Goal: Use online tool/utility: Use online tool/utility

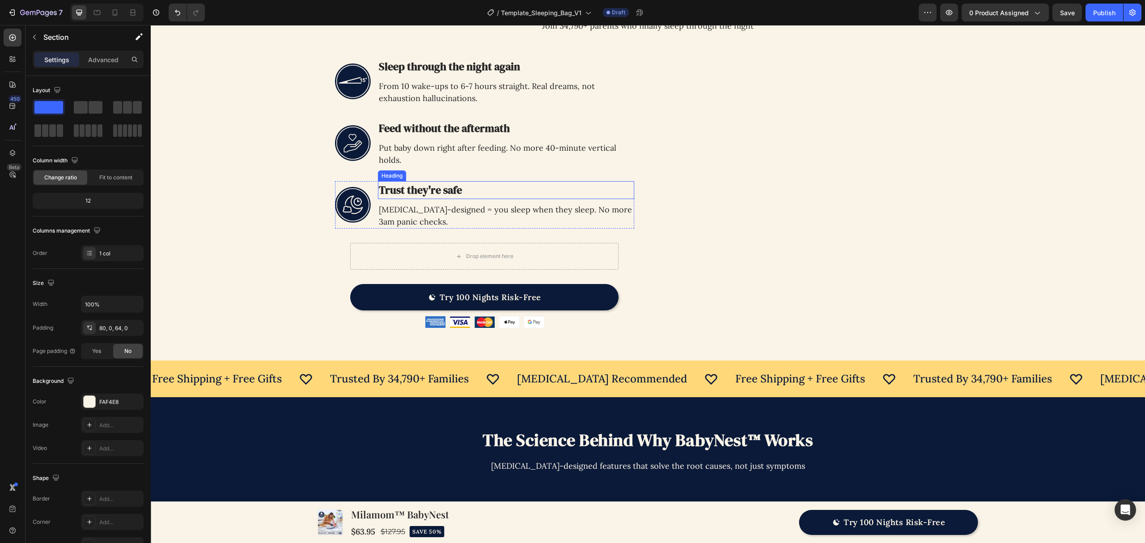
scroll to position [1133, 0]
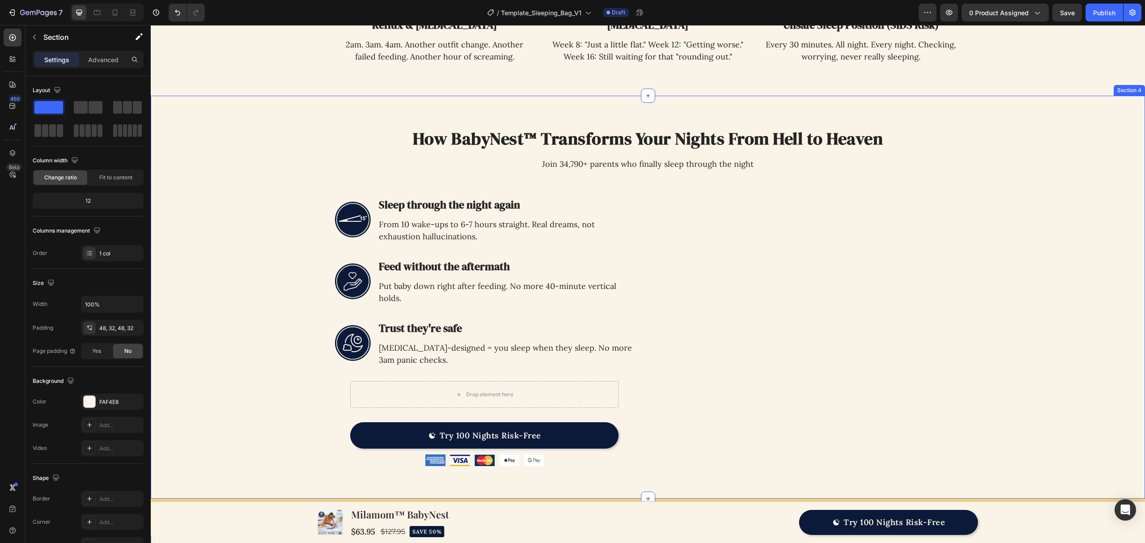
click at [271, 140] on div "Image How BabyNest™ Transforms Your Nights From Hell to Heaven Heading Join 34,…" at bounding box center [648, 297] width 966 height 360
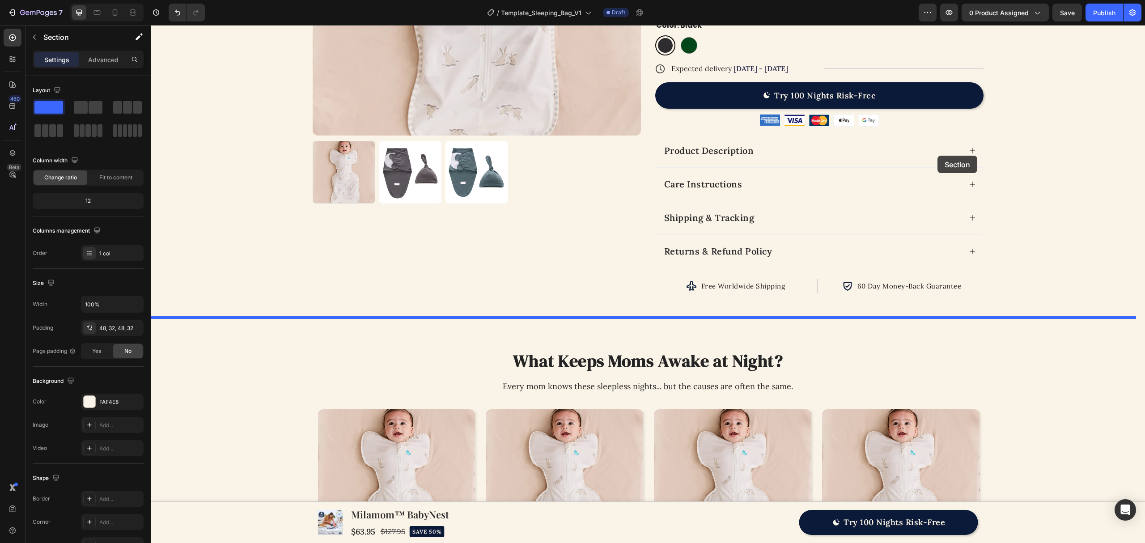
scroll to position [358, 0]
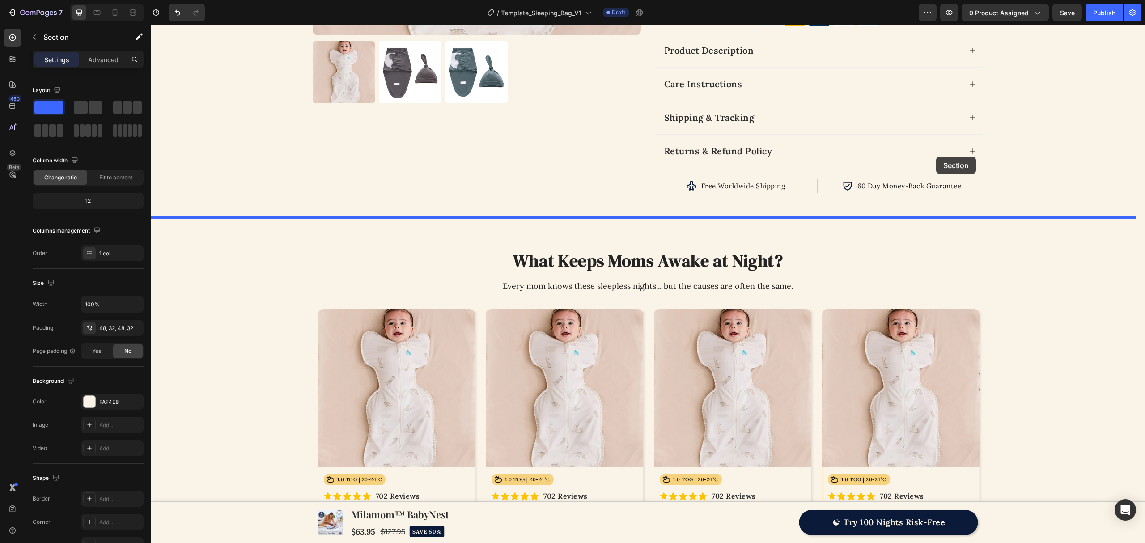
drag, startPoint x: 974, startPoint y: 93, endPoint x: 941, endPoint y: 207, distance: 117.8
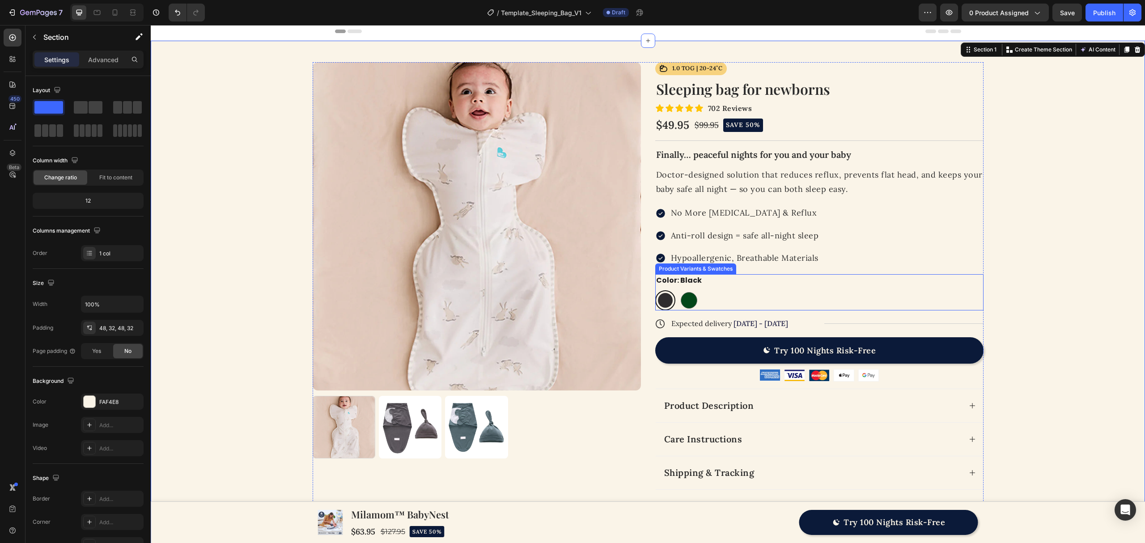
scroll to position [0, 0]
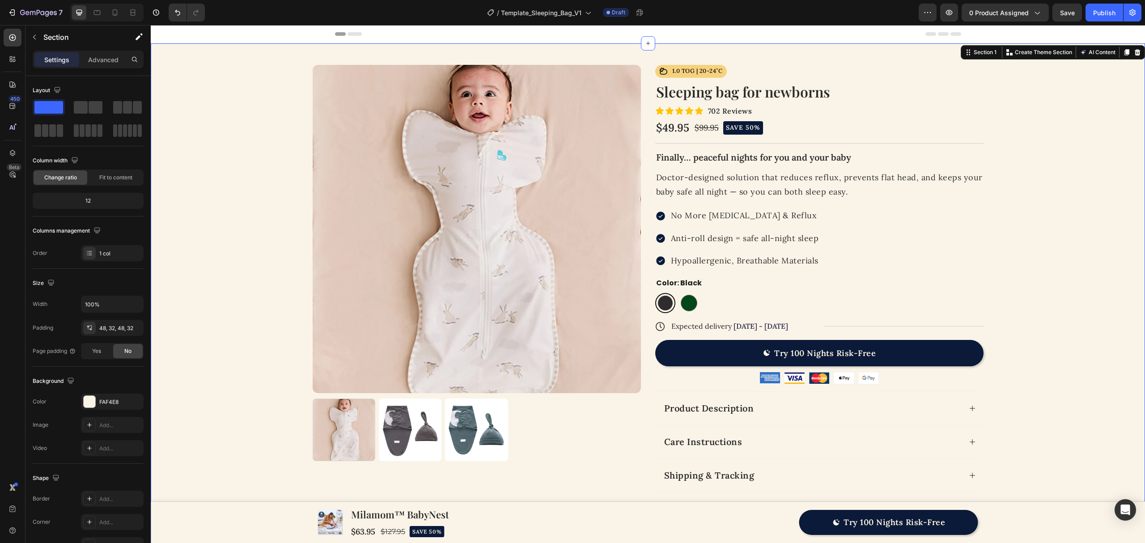
click at [1056, 167] on div "Product Images Icon 1.0 TOG | 20-24˚C Text Block Row Row Icon Icon Icon Icon Ic…" at bounding box center [648, 308] width 966 height 486
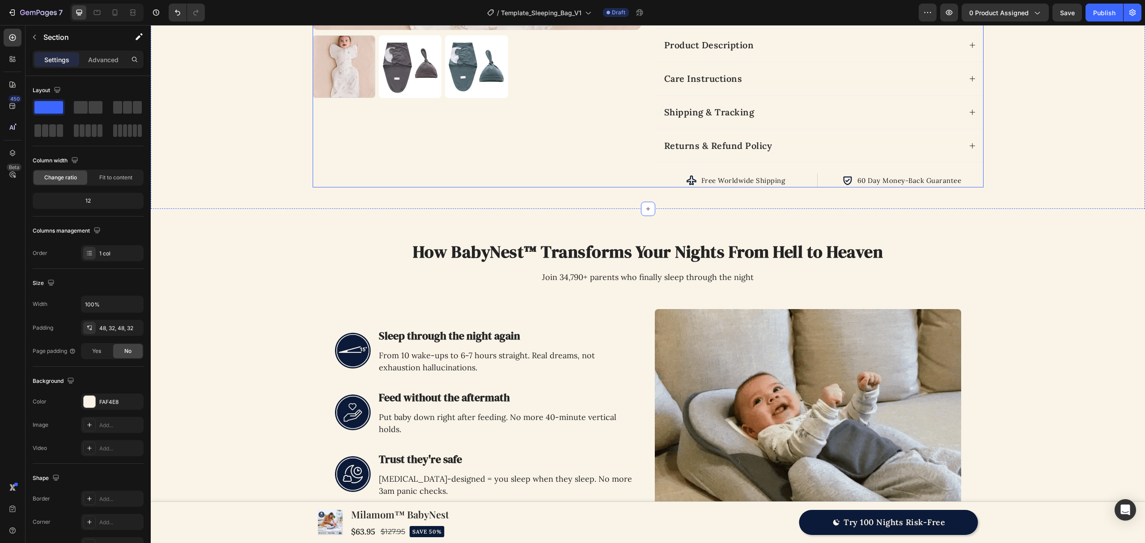
scroll to position [238, 0]
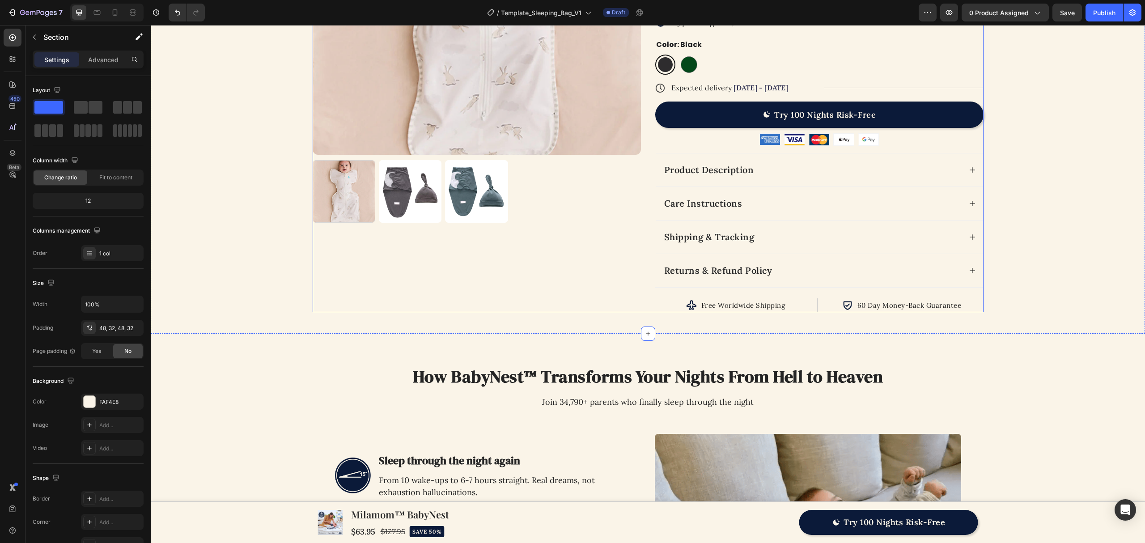
click at [636, 275] on div "Product Images" at bounding box center [477, 69] width 328 height 486
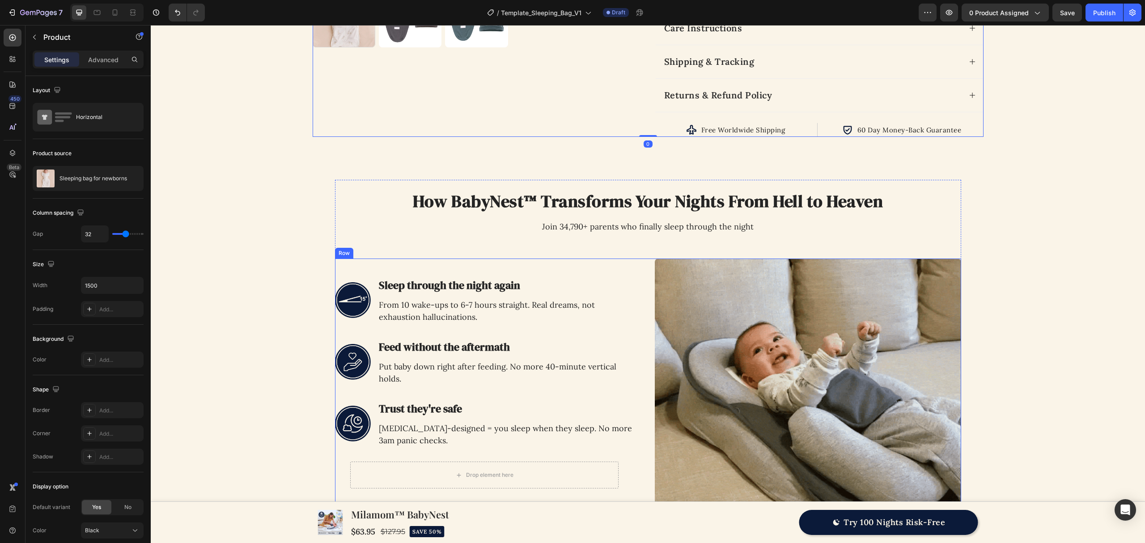
scroll to position [417, 0]
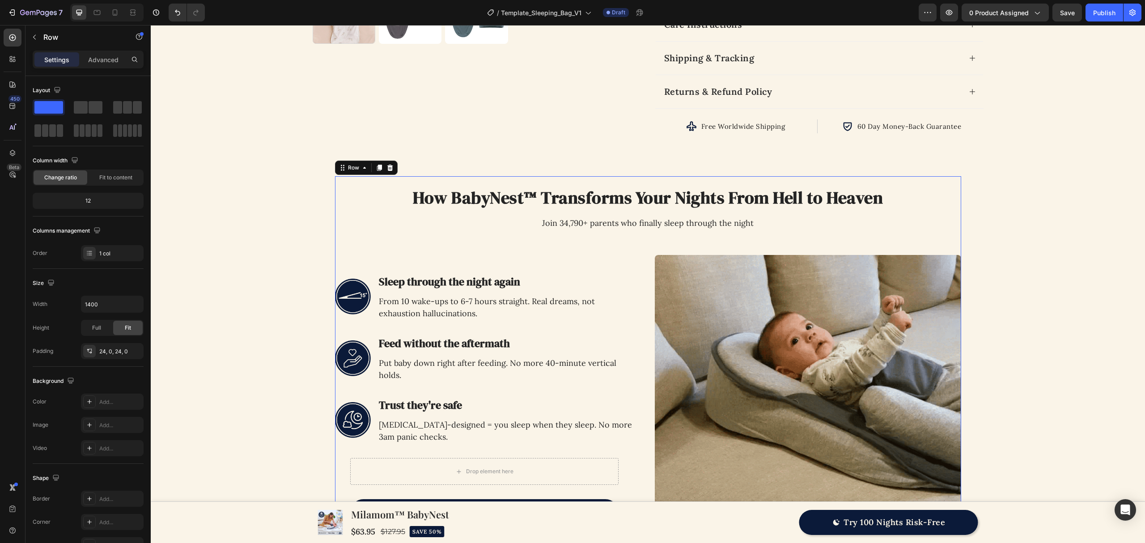
click at [375, 185] on div "How BabyNest™ Transforms Your Nights From Hell to Heaven Heading Join 34,790+ p…" at bounding box center [648, 374] width 626 height 396
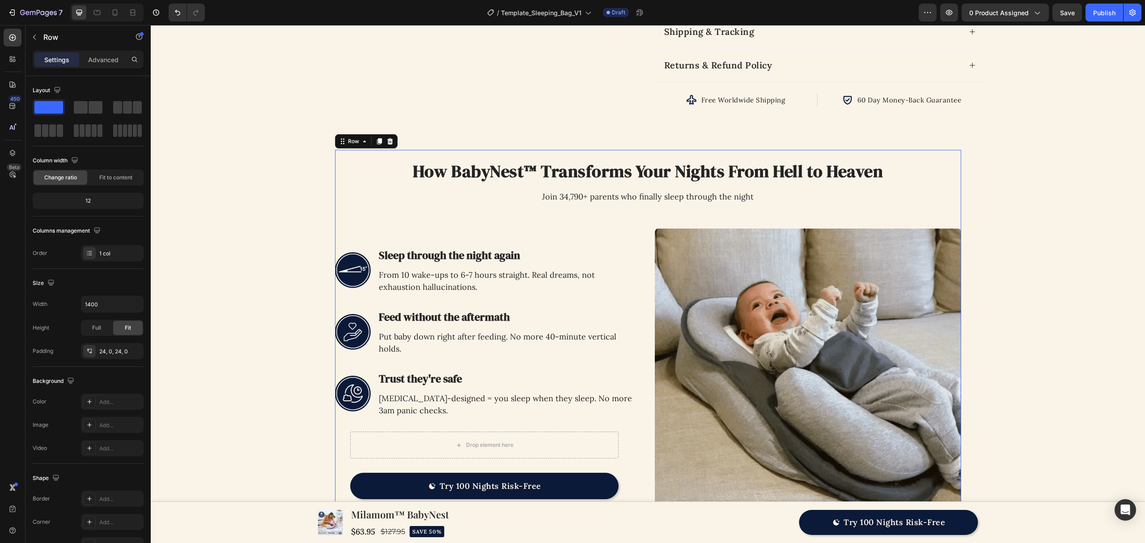
scroll to position [537, 0]
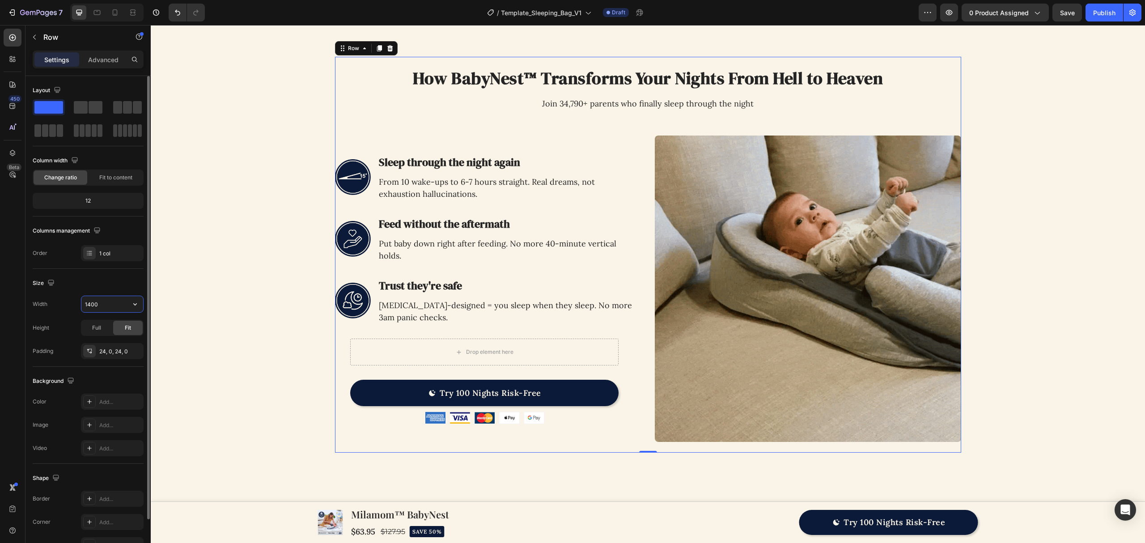
click at [99, 303] on input "1400" at bounding box center [112, 304] width 62 height 16
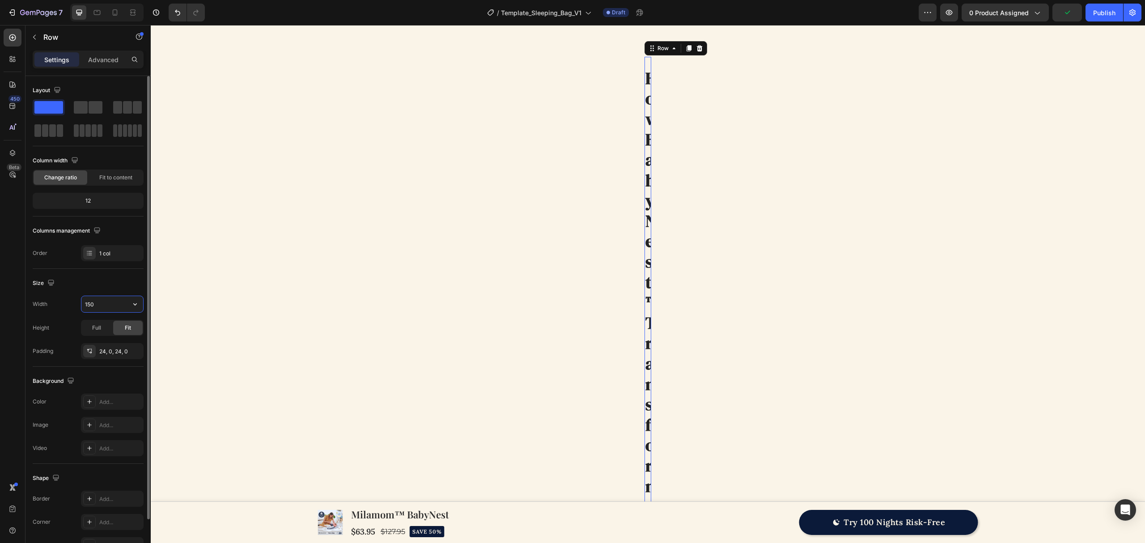
type input "1500"
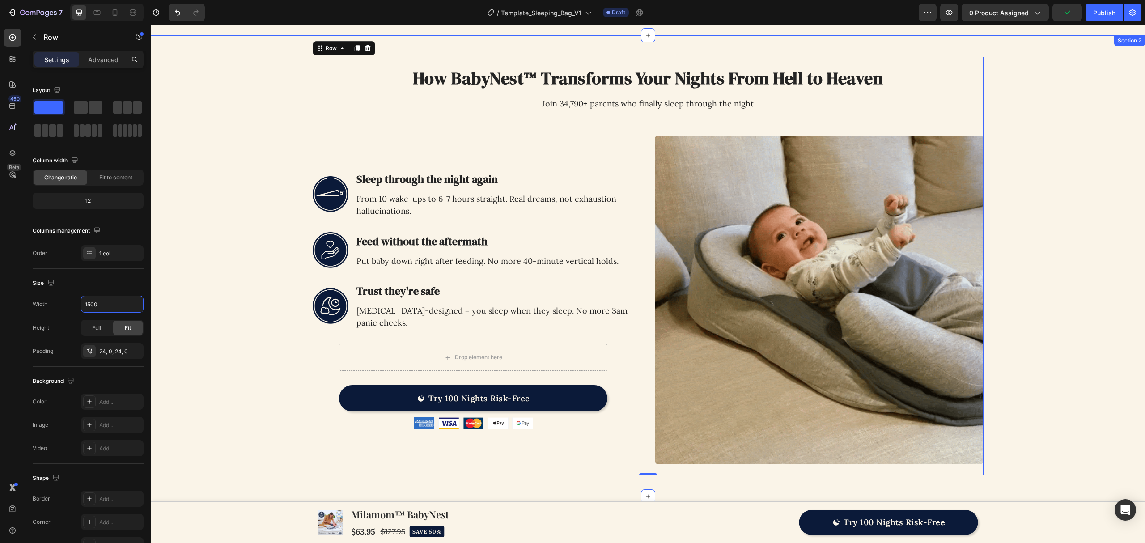
click at [228, 203] on div "Image How BabyNest™ Transforms Your Nights From Hell to Heaven Heading Join 34,…" at bounding box center [648, 266] width 966 height 419
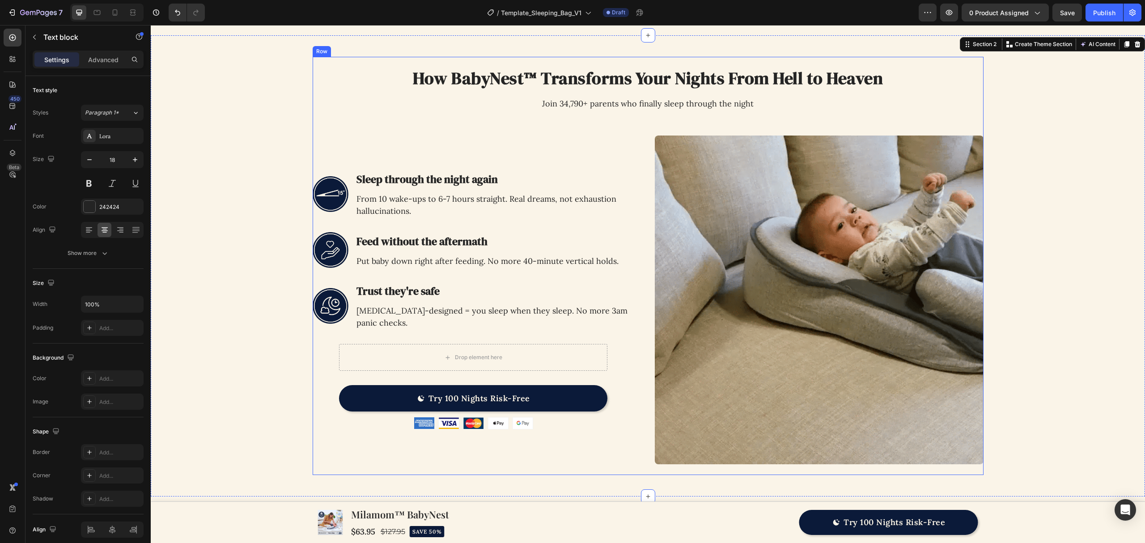
click at [478, 102] on p "Join 34,790+ parents who finally sleep through the night" at bounding box center [648, 103] width 343 height 12
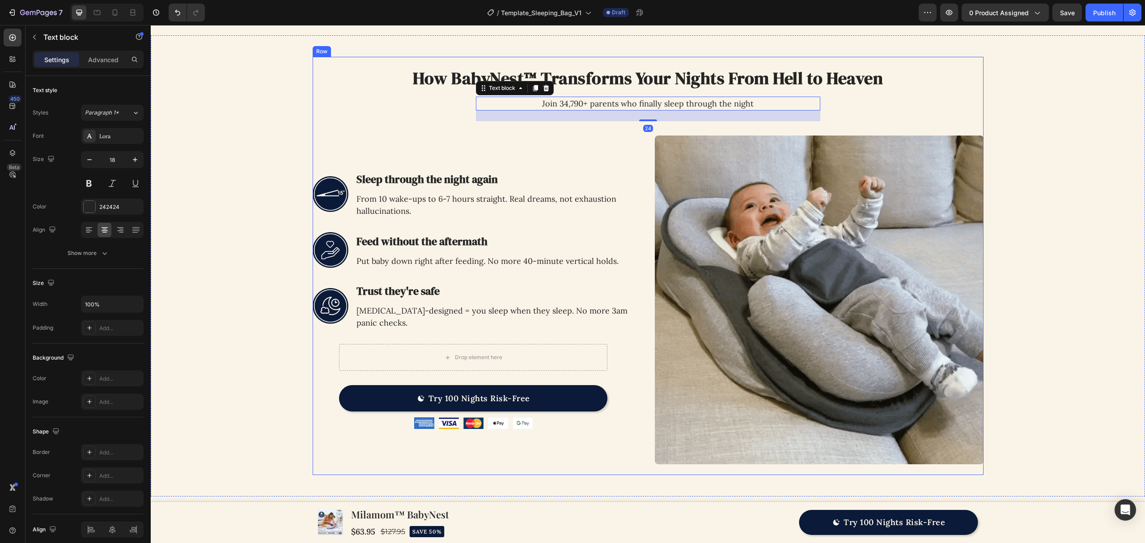
click at [382, 117] on div "How BabyNest™ Transforms Your Nights From Hell to Heaven Heading Join 34,790+ p…" at bounding box center [648, 266] width 671 height 397
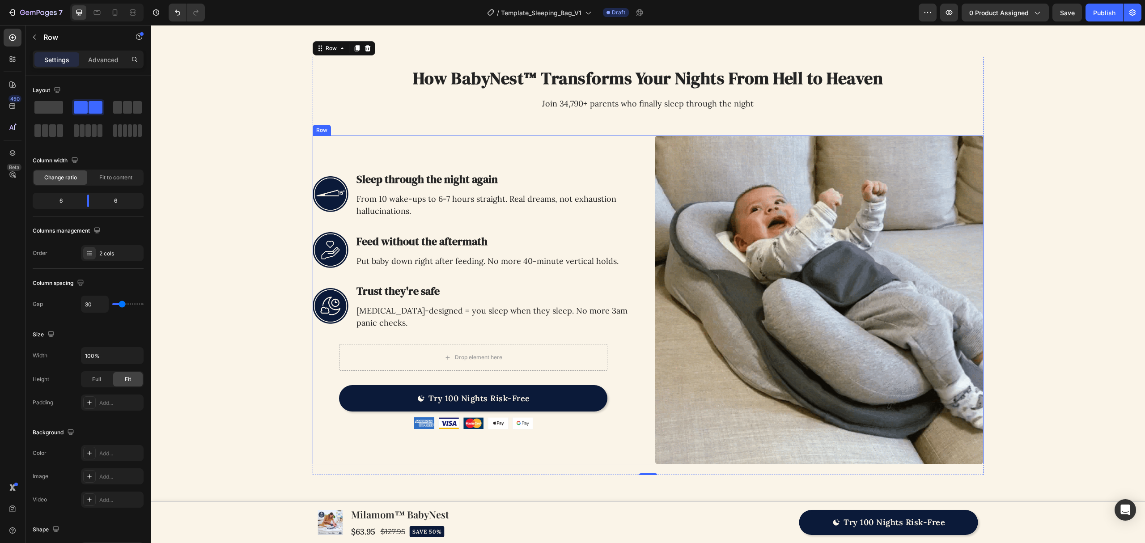
click at [439, 154] on div "Image Sleep through the night again Heading From 10 wake-ups to 6-7 hours strai…" at bounding box center [477, 300] width 329 height 329
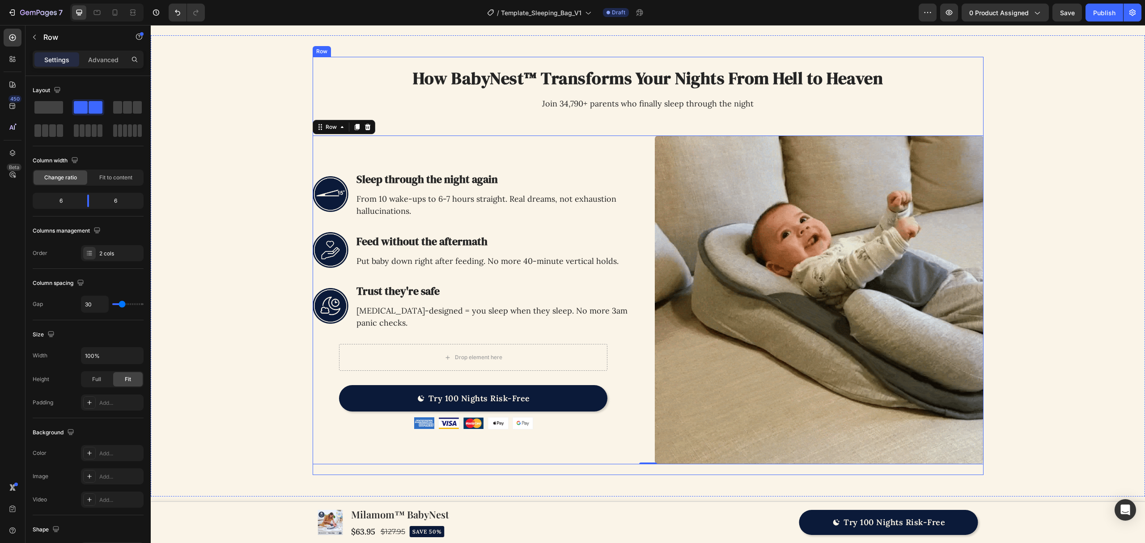
click at [646, 131] on div "How BabyNest™ Transforms Your Nights From Hell to Heaven Heading Join 34,790+ p…" at bounding box center [648, 266] width 671 height 397
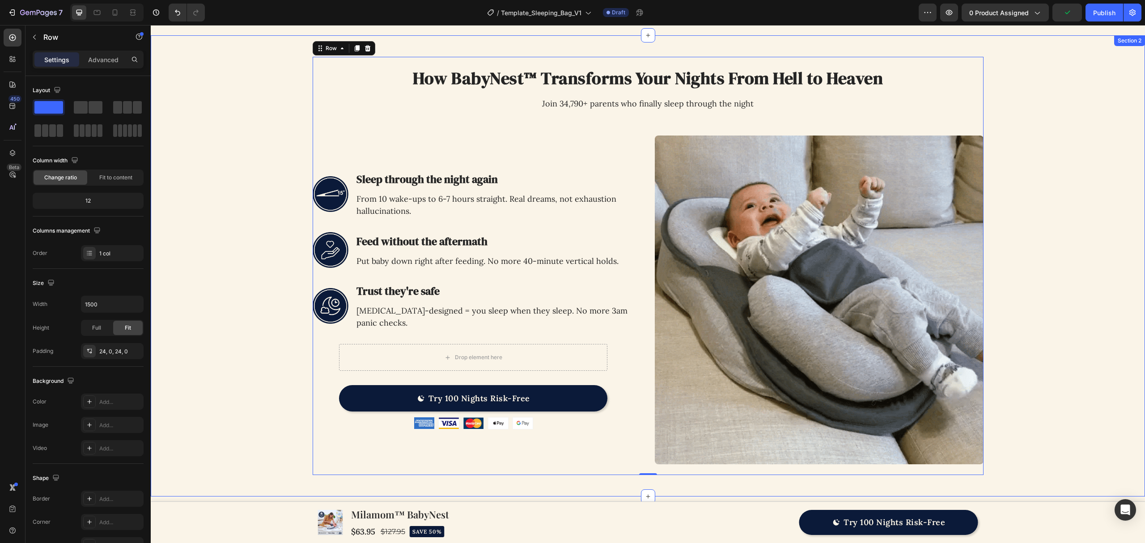
click at [1064, 250] on div "Image How BabyNest™ Transforms Your Nights From Hell to Heaven Heading Join 34,…" at bounding box center [648, 266] width 966 height 419
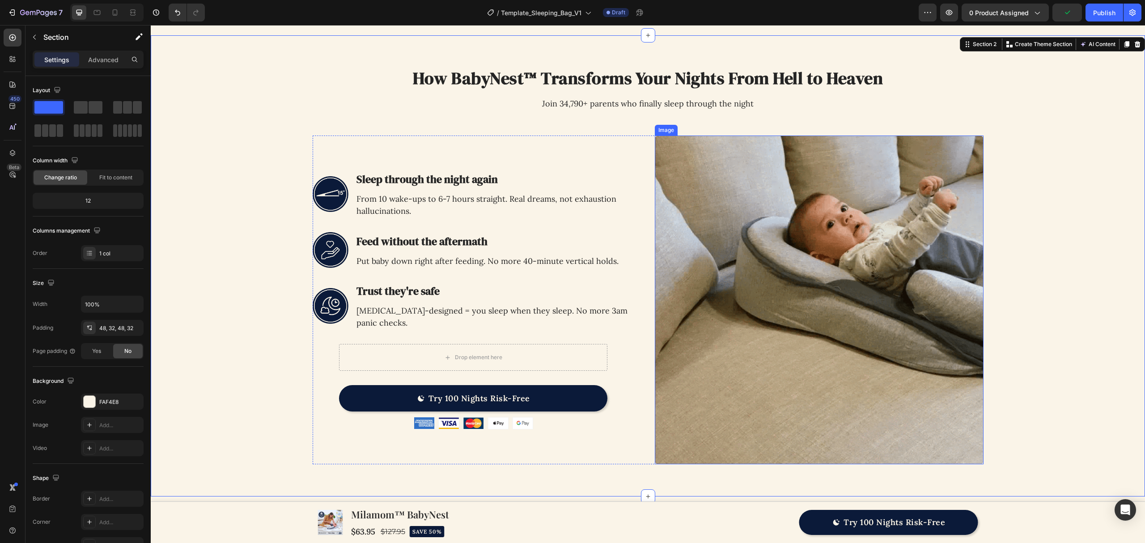
drag, startPoint x: 840, startPoint y: 284, endPoint x: 809, endPoint y: 288, distance: 31.5
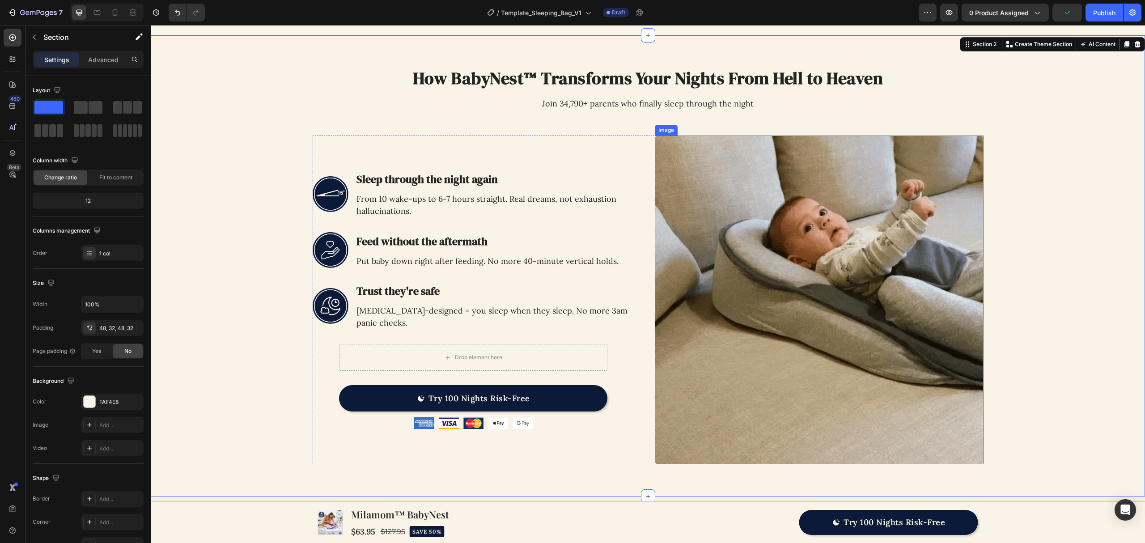
click at [839, 284] on img at bounding box center [819, 300] width 329 height 329
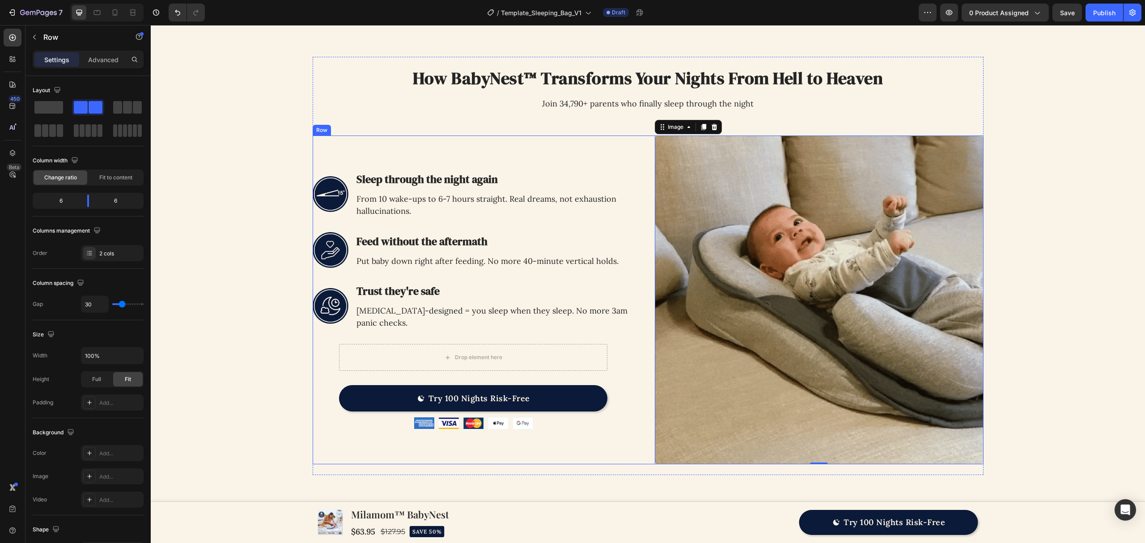
click at [610, 154] on div "Image Sleep through the night again Heading From 10 wake-ups to 6-7 hours strai…" at bounding box center [477, 300] width 329 height 329
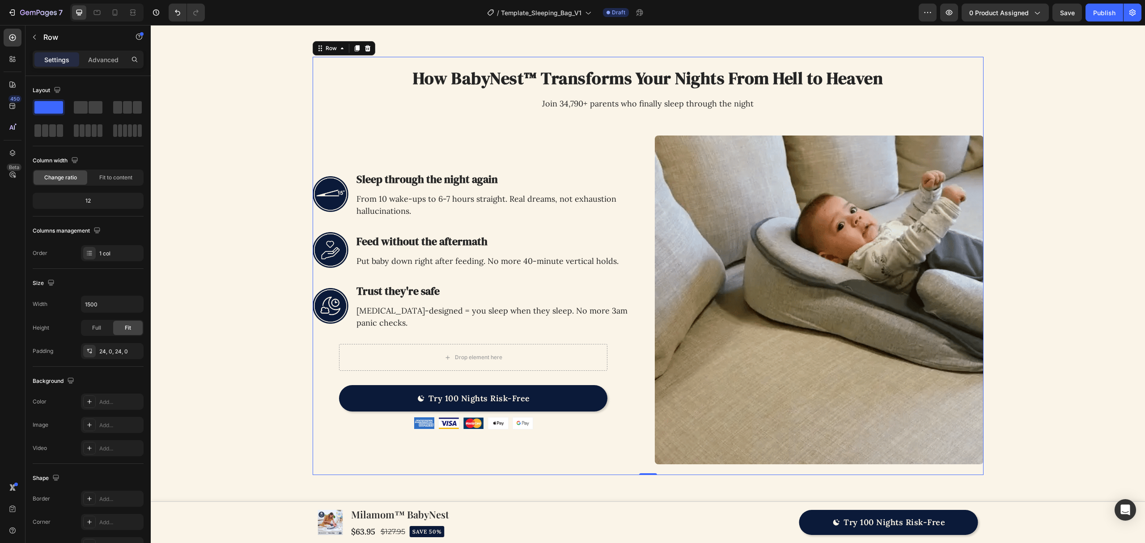
click at [667, 130] on div "How BabyNest™ Transforms Your Nights From Hell to Heaven Heading Join 34,790+ p…" at bounding box center [648, 266] width 671 height 397
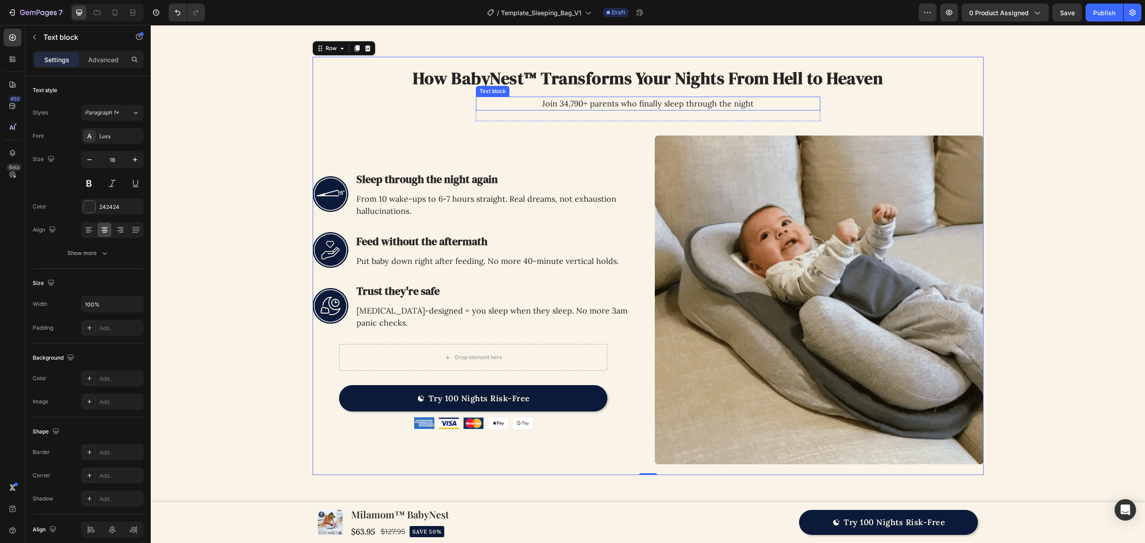
click at [509, 104] on p "Join 34,790+ parents who finally sleep through the night" at bounding box center [648, 103] width 343 height 12
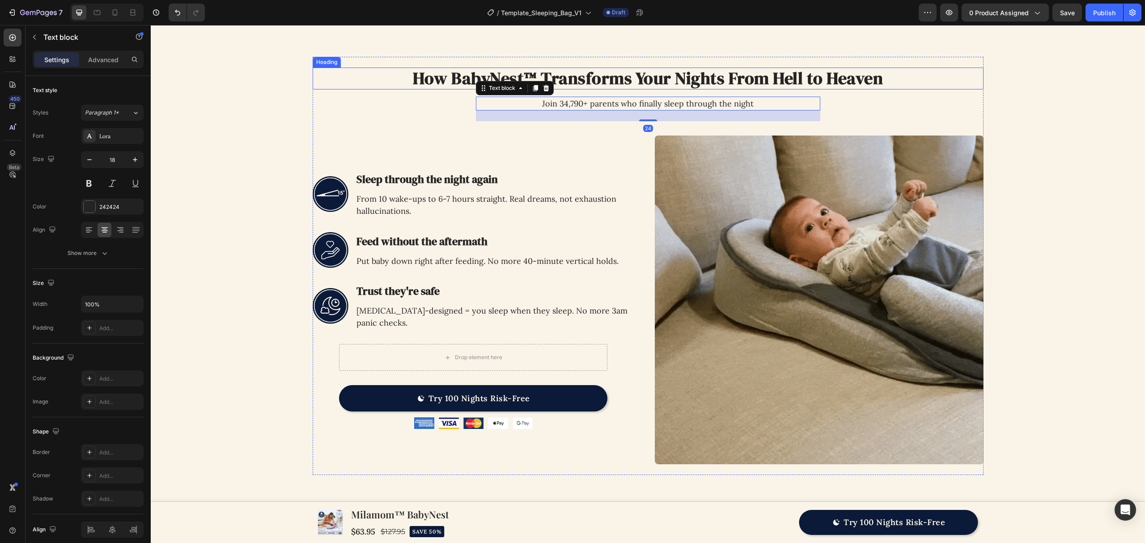
click at [605, 85] on h2 "How BabyNest™ Transforms Your Nights From Hell to Heaven" at bounding box center [648, 79] width 671 height 22
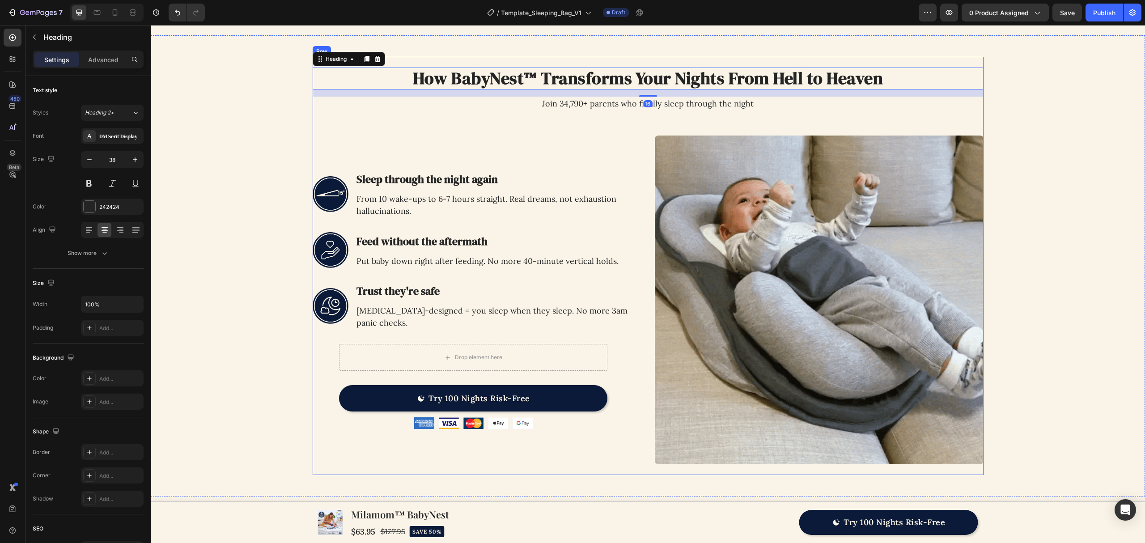
drag, startPoint x: 376, startPoint y: 113, endPoint x: 333, endPoint y: 115, distance: 42.5
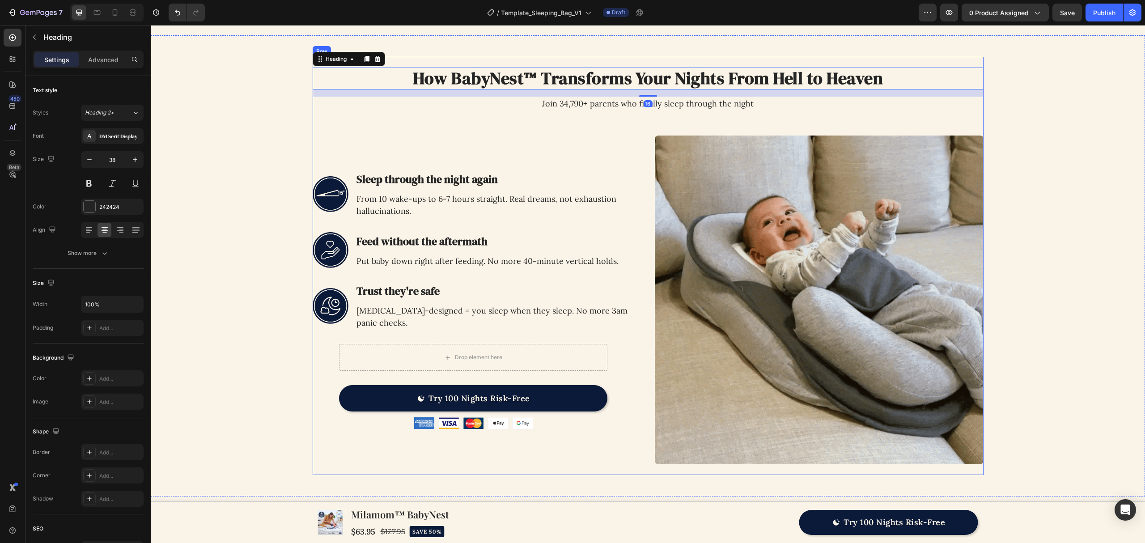
click at [375, 113] on div "How BabyNest™ Transforms Your Nights From Hell to Heaven Heading 16 Join 34,790…" at bounding box center [648, 266] width 671 height 397
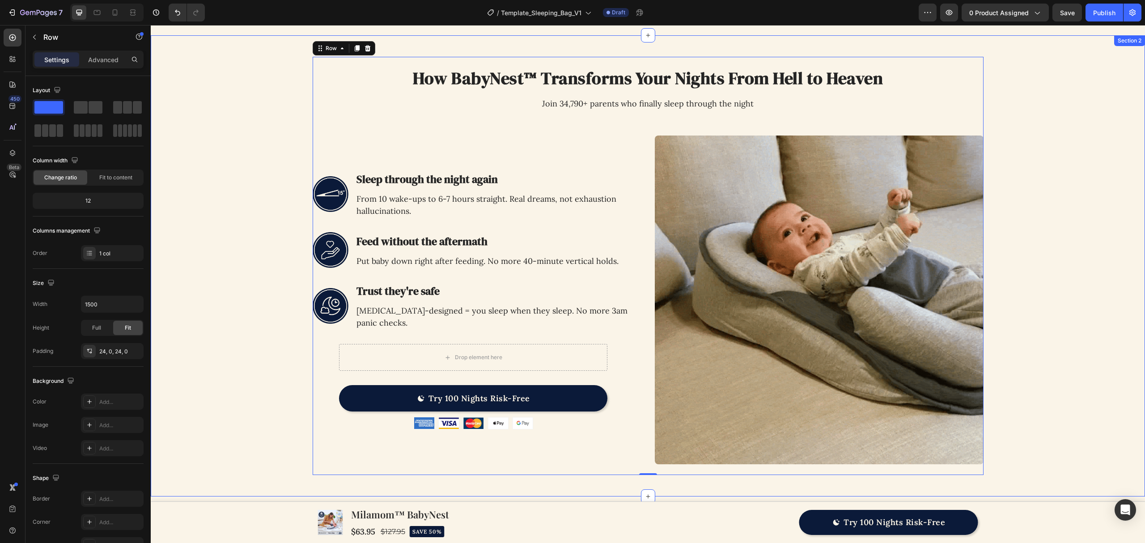
click at [263, 112] on div "Image How BabyNest™ Transforms Your Nights From Hell to Heaven Heading Join 34,…" at bounding box center [648, 266] width 966 height 419
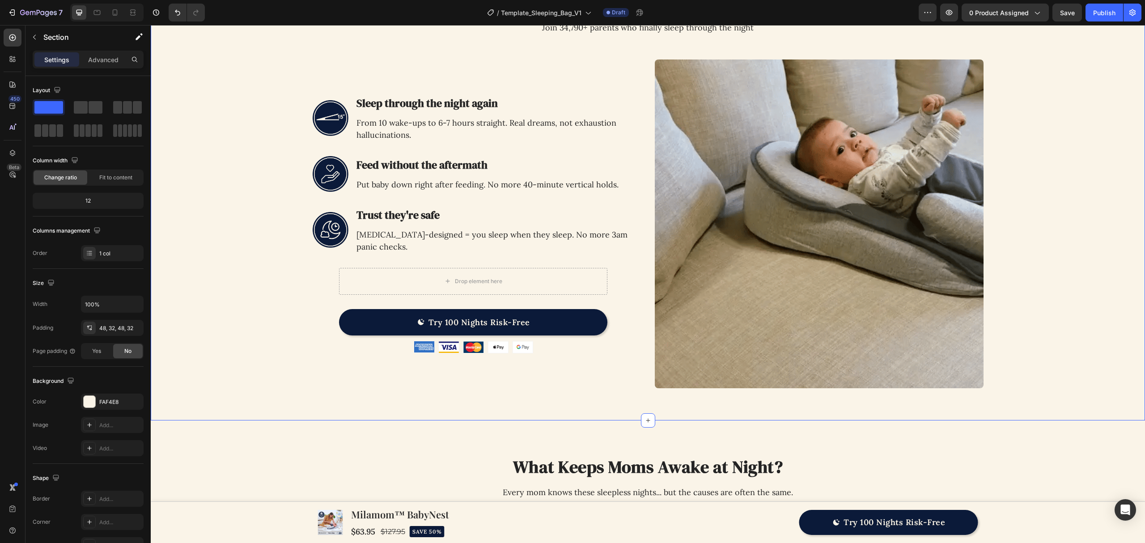
scroll to position [596, 0]
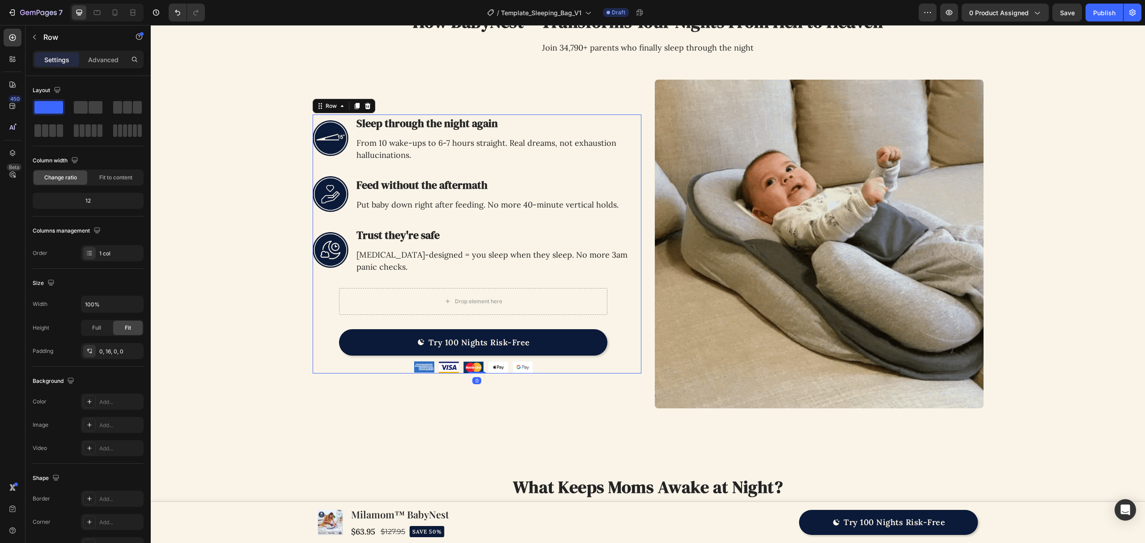
click at [332, 301] on div "Image Sleep through the night again Heading From 10 wake-ups to 6-7 hours strai…" at bounding box center [474, 243] width 322 height 259
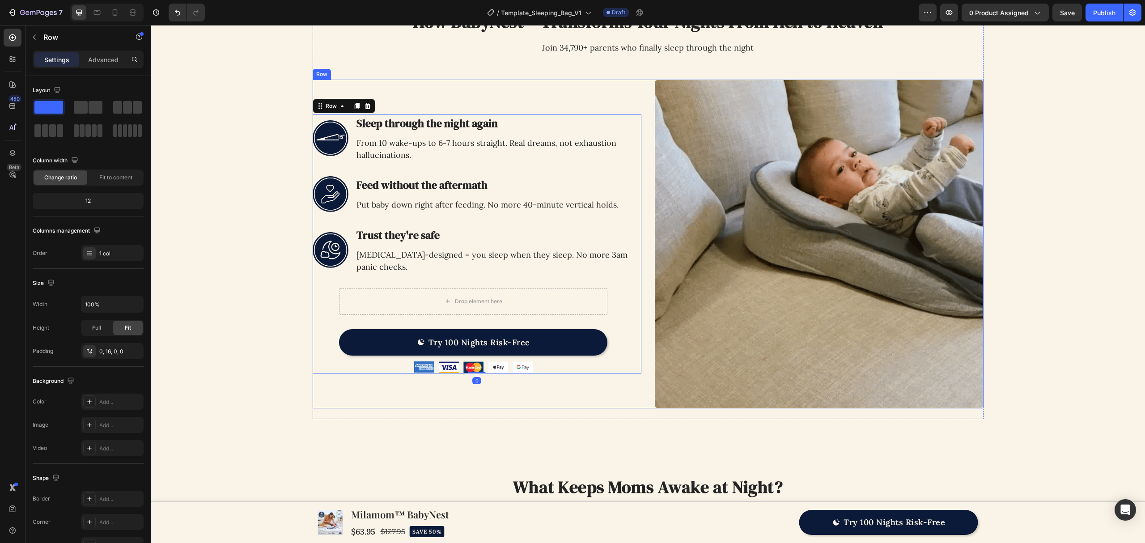
click at [639, 338] on div "Image Sleep through the night again Heading From 10 wake-ups to 6-7 hours strai…" at bounding box center [648, 244] width 671 height 329
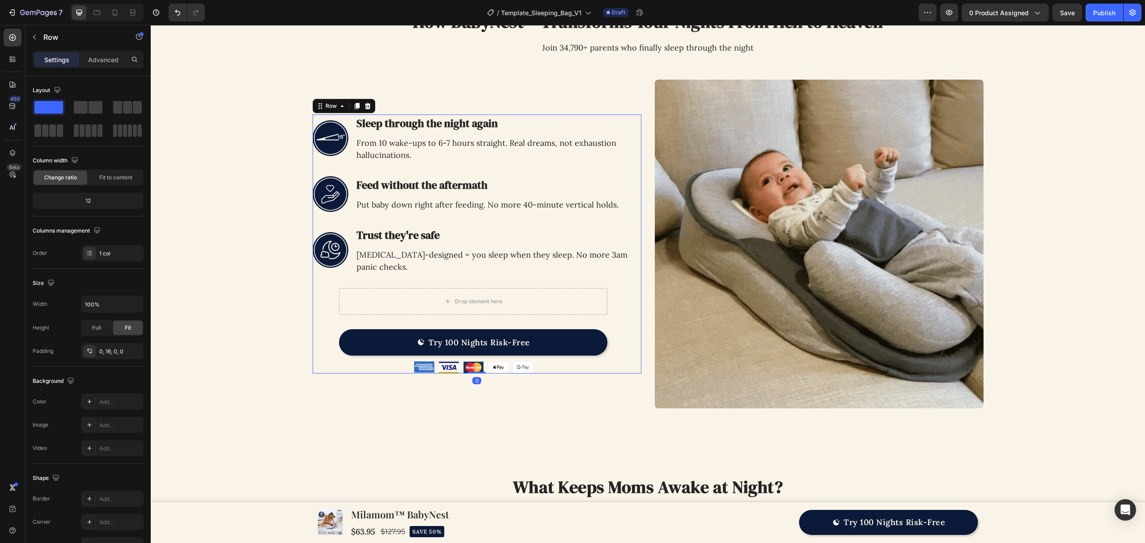
click at [313, 321] on div "Image Sleep through the night again Heading From 10 wake-ups to 6-7 hours strai…" at bounding box center [474, 243] width 322 height 259
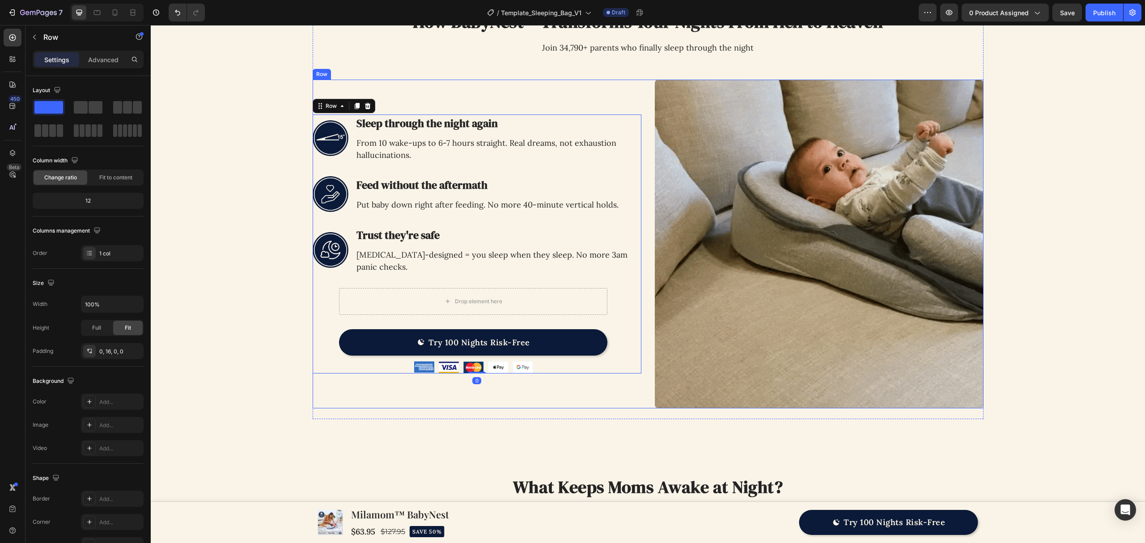
click at [327, 375] on div "Image Sleep through the night again Heading From 10 wake-ups to 6-7 hours strai…" at bounding box center [477, 244] width 329 height 329
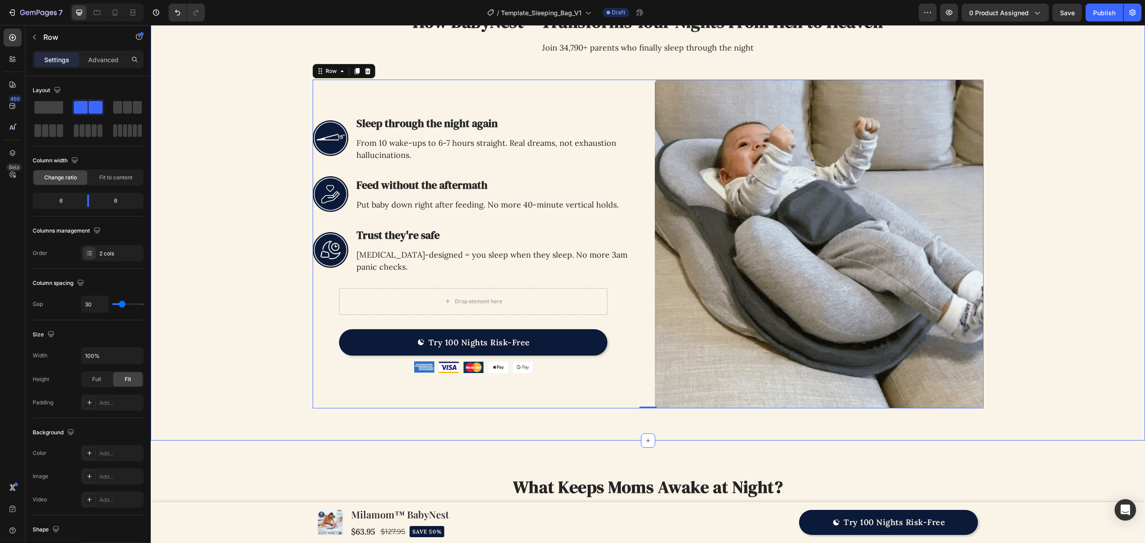
click at [263, 350] on div "Image How BabyNest™ Transforms Your Nights From Hell to Heaven Heading Join 34,…" at bounding box center [648, 209] width 966 height 419
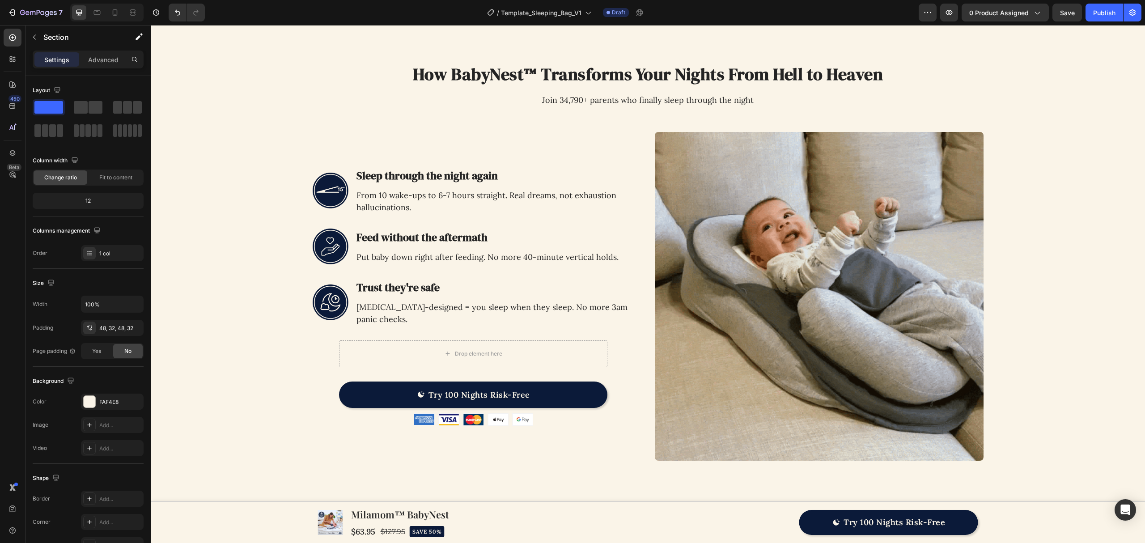
scroll to position [537, 0]
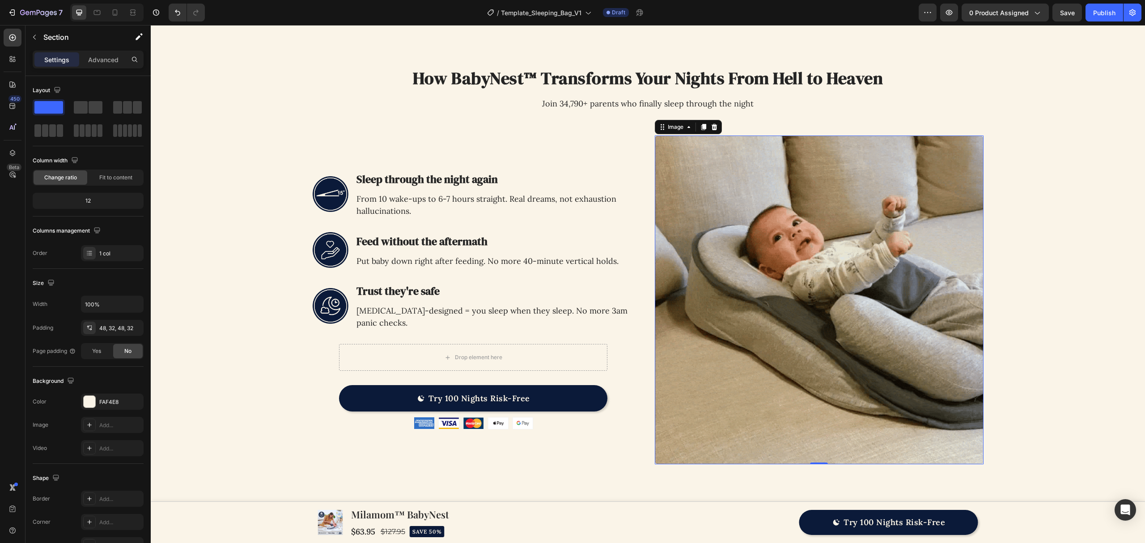
click at [881, 266] on img at bounding box center [819, 300] width 329 height 329
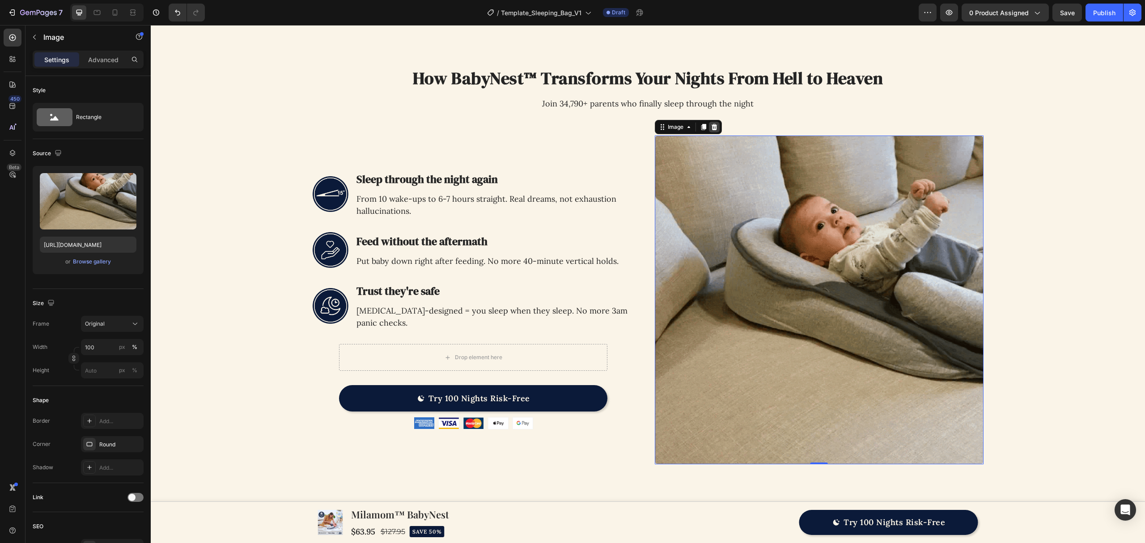
click at [711, 130] on icon at bounding box center [714, 127] width 6 height 6
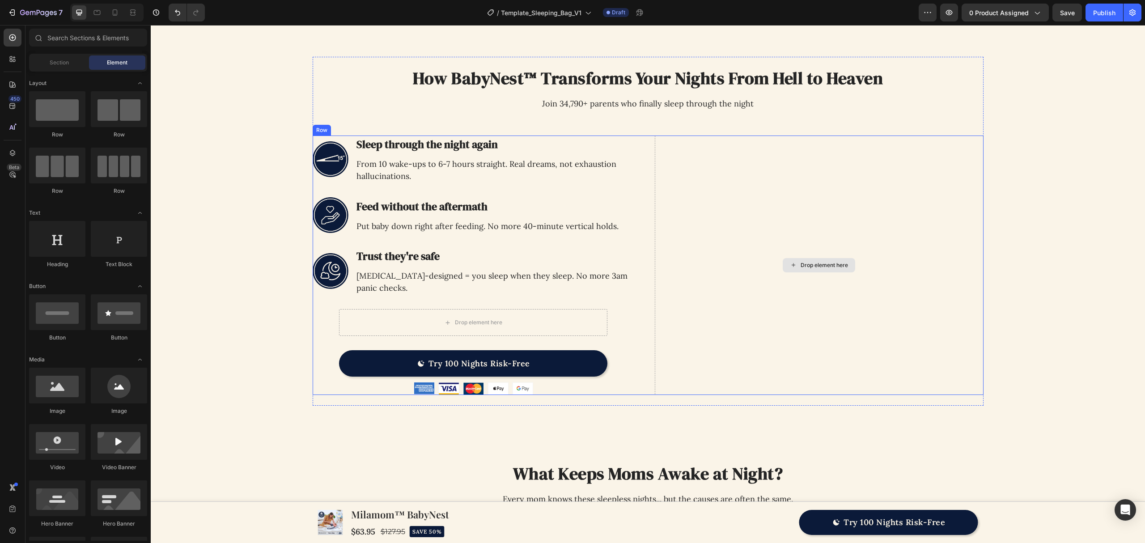
click at [993, 209] on div "Image How BabyNest™ Transforms Your Nights From Hell to Heaven Heading Join 34,…" at bounding box center [648, 231] width 966 height 349
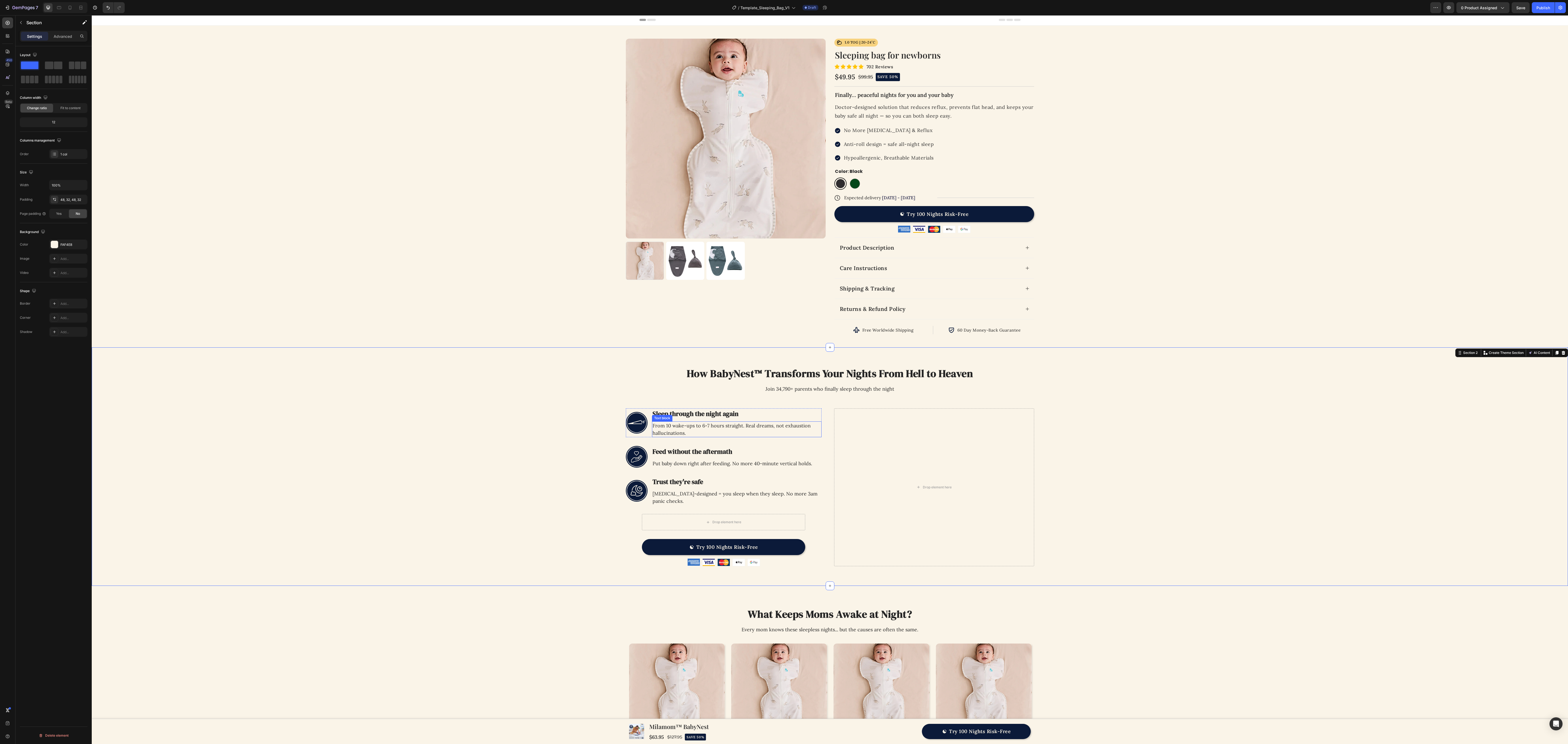
scroll to position [0, 0]
click at [696, 259] on div "Product Images Icon 1.0 TOG | 20-24˚C Text Block Row Row Icon Icon Icon Icon Ic…" at bounding box center [830, 188] width 1459 height 296
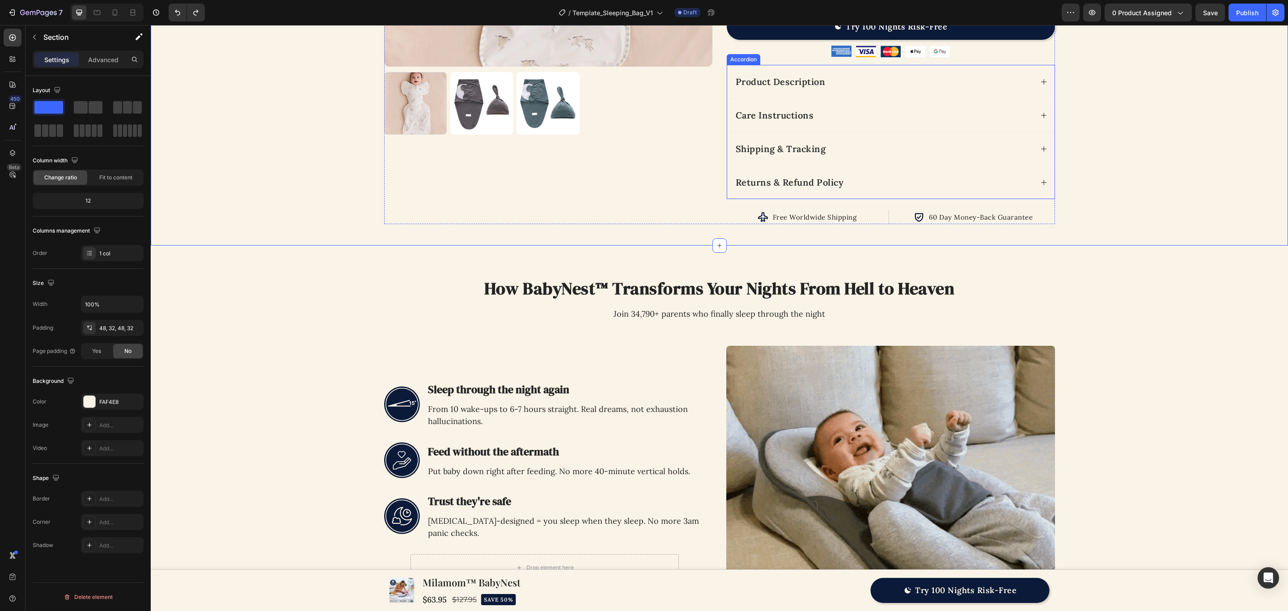
scroll to position [335, 0]
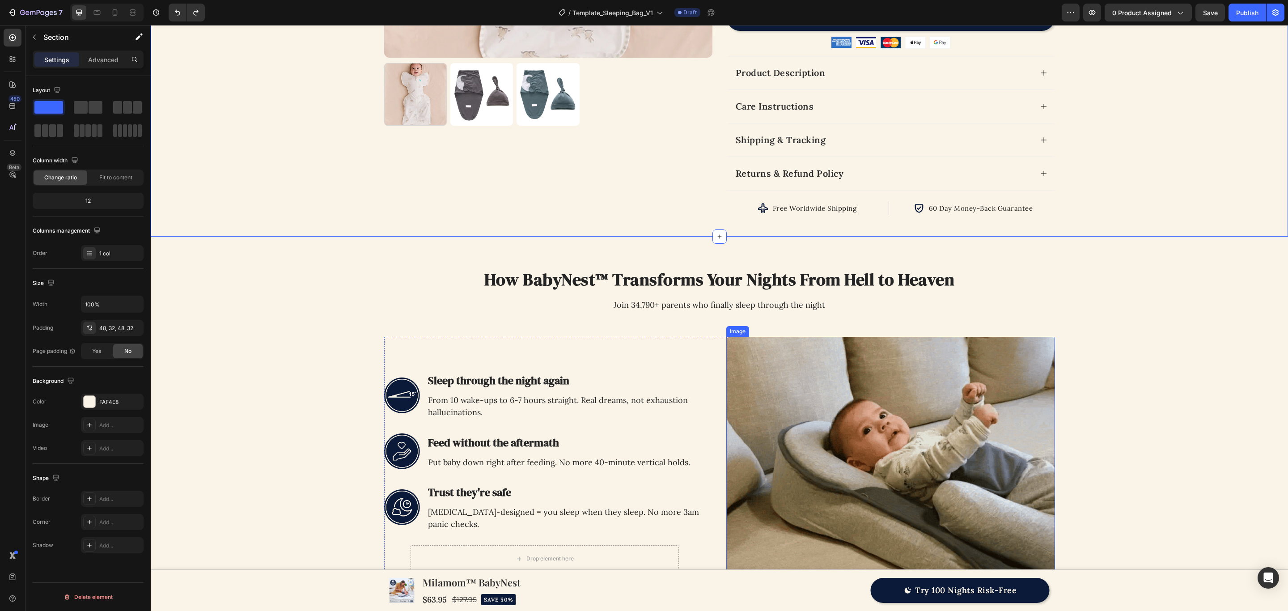
click at [804, 380] on img at bounding box center [890, 501] width 329 height 329
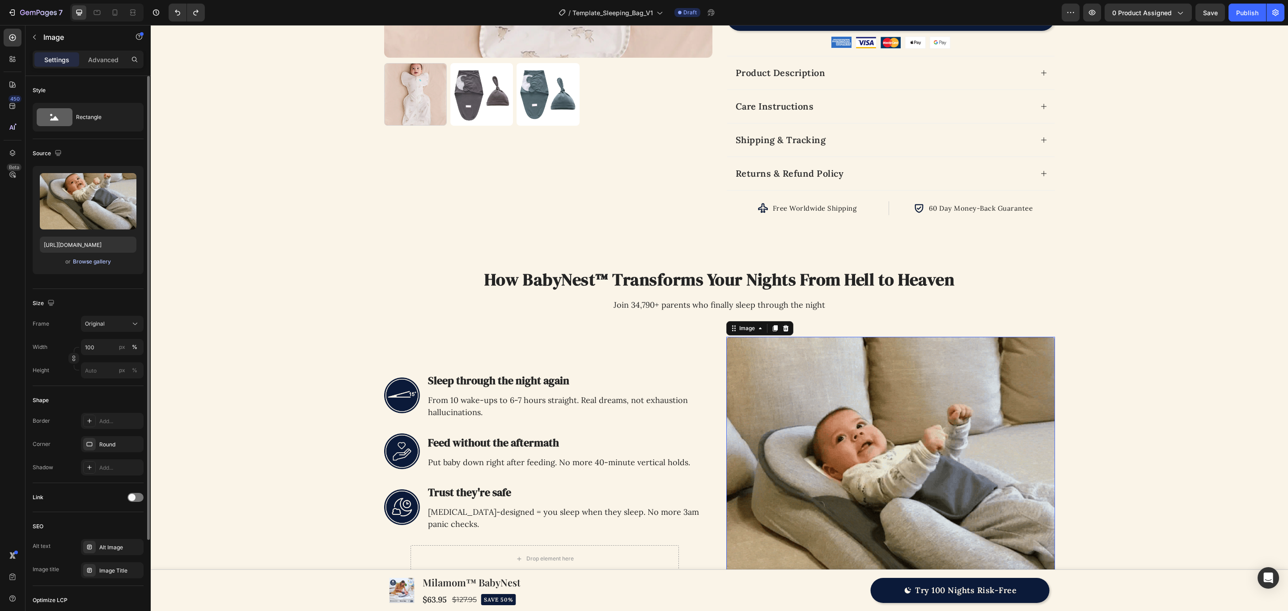
click at [96, 262] on div "Browse gallery" at bounding box center [92, 262] width 38 height 8
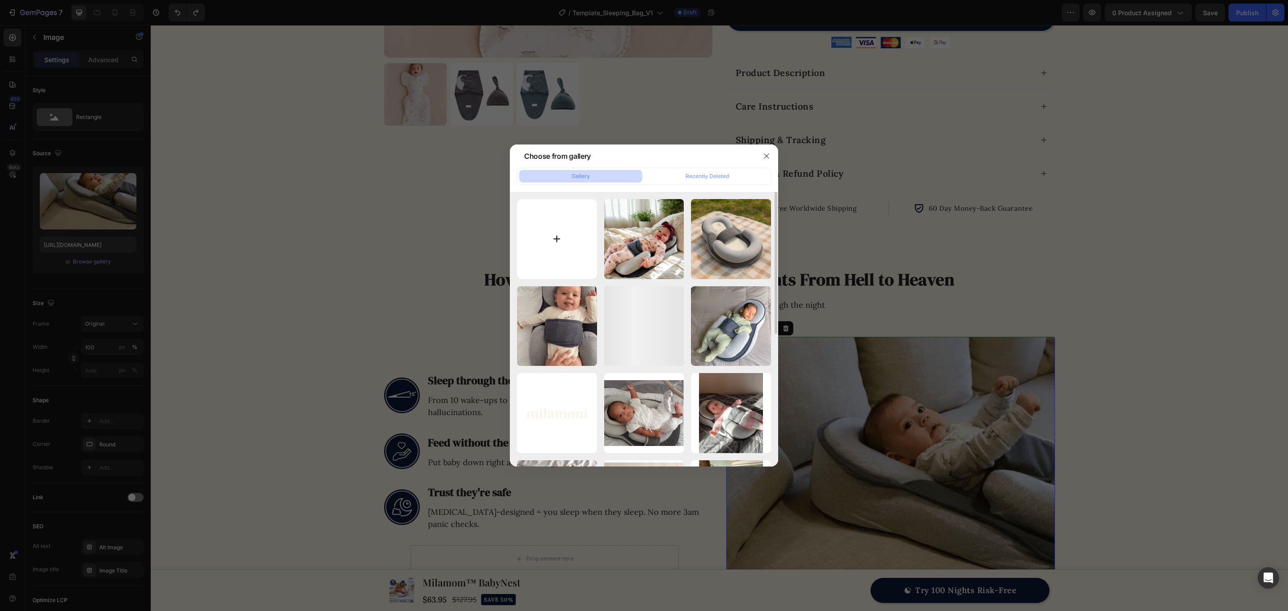
click at [553, 233] on input "file" at bounding box center [557, 239] width 80 height 80
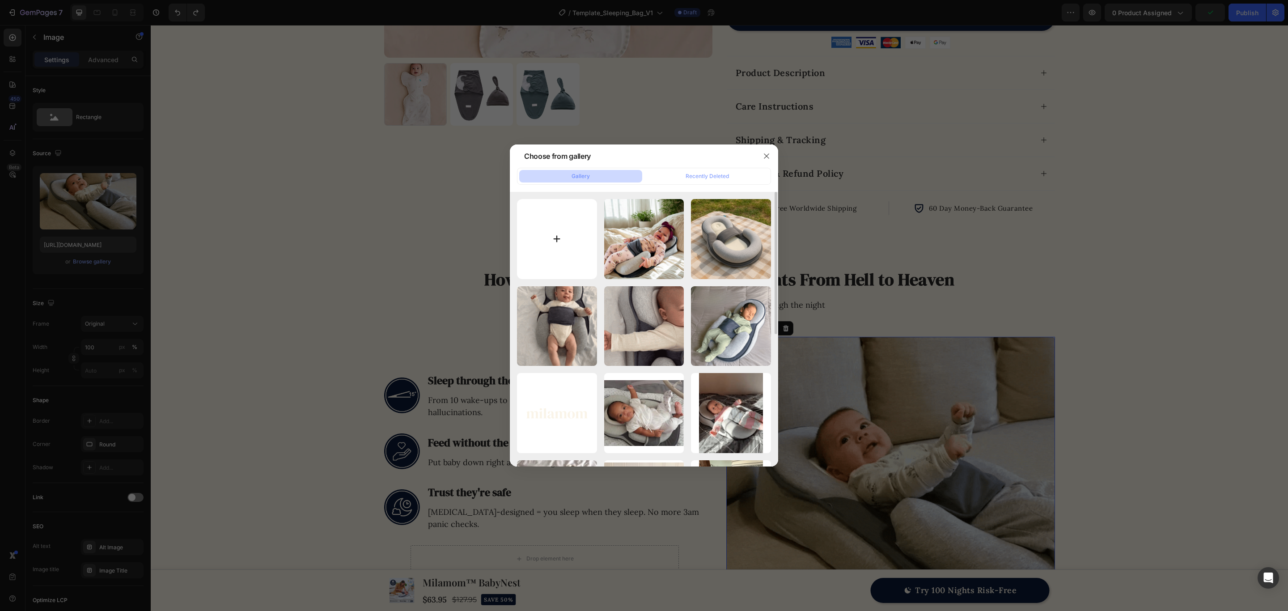
type input "C:\fakepath\3dbdd36d239e3bc1f6cbc87ff79e86f6fbe2ef7c.webp"
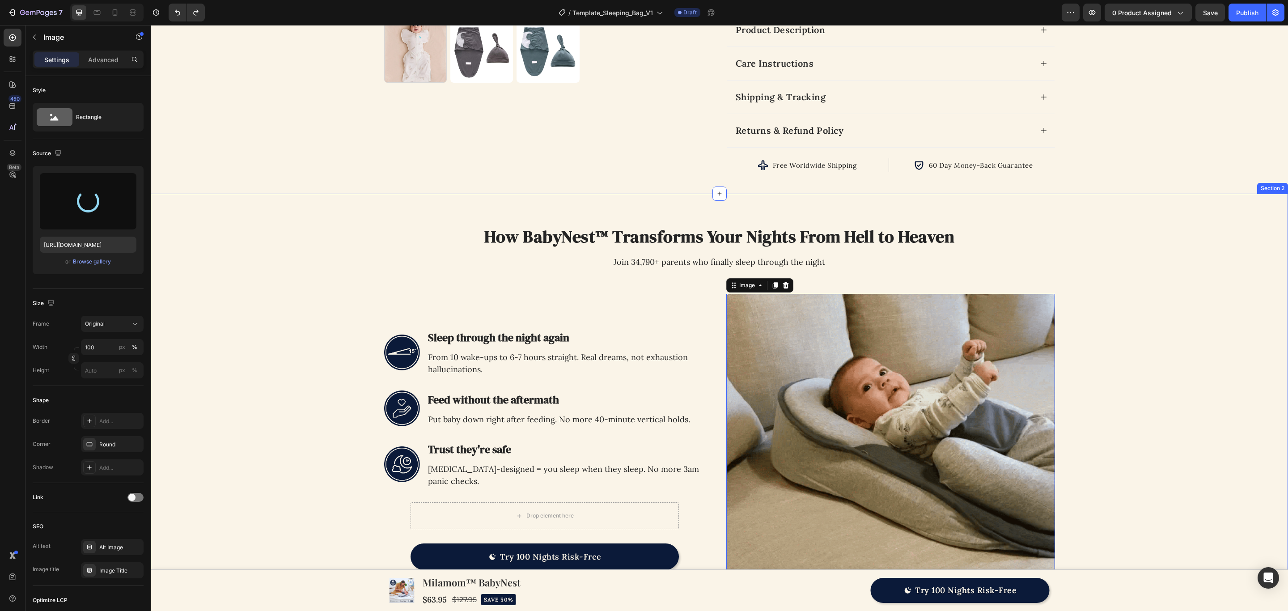
scroll to position [470, 0]
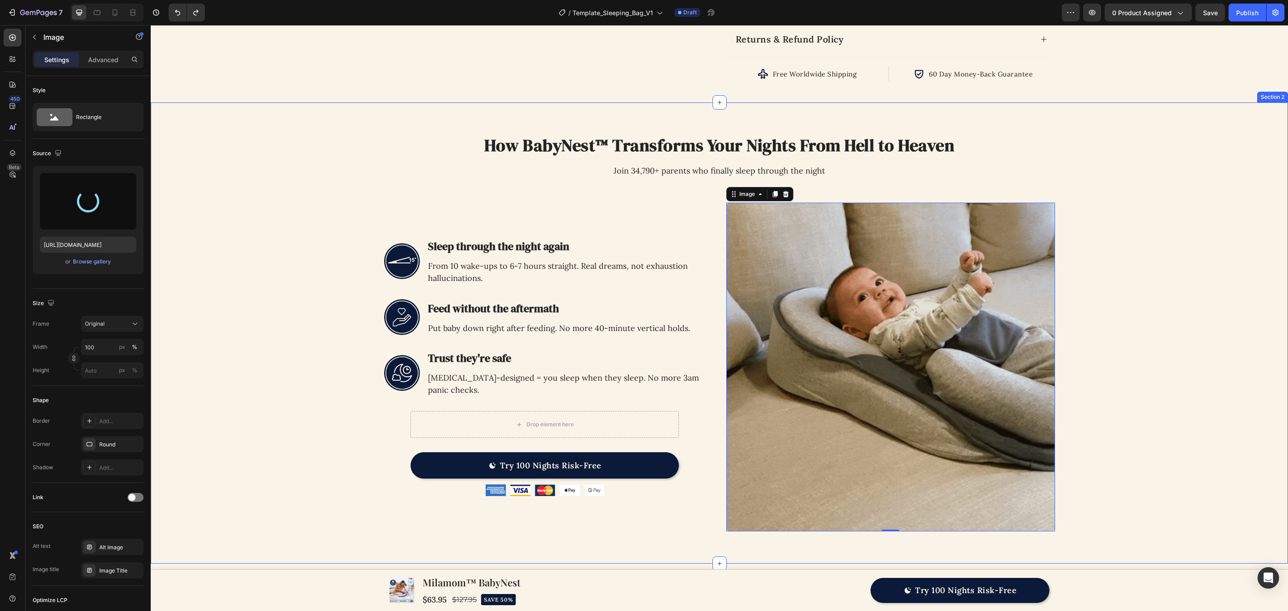
type input "[URL][DOMAIN_NAME]"
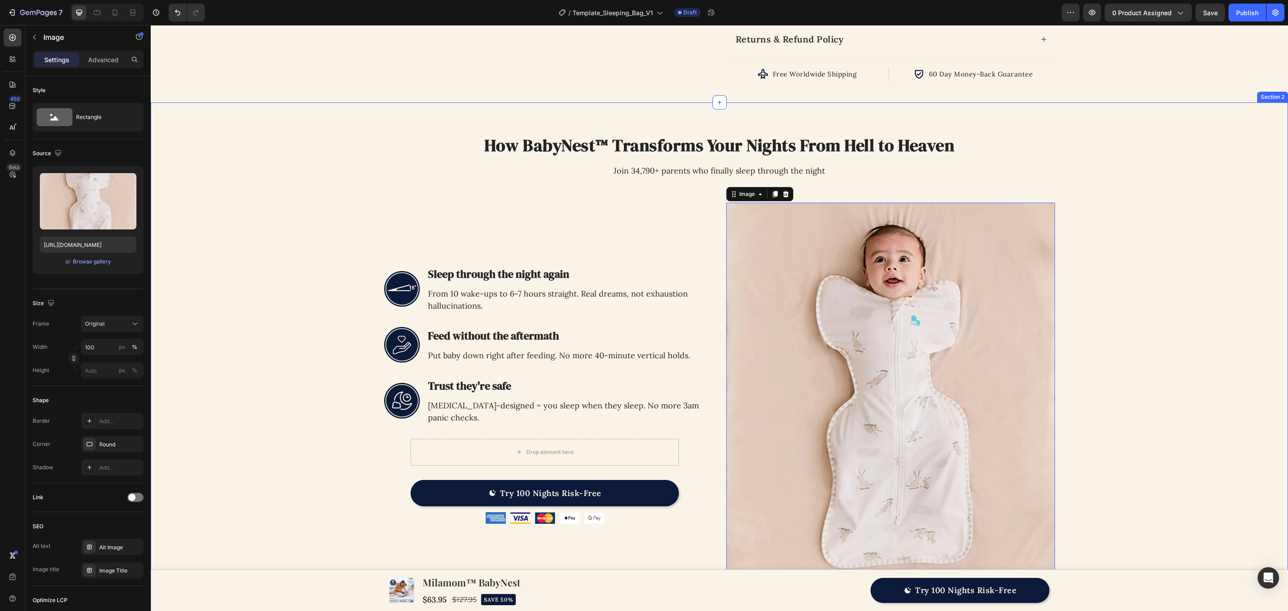
click at [1103, 270] on div "Image How BabyNest™ Transforms Your Nights From Hell to Heaven Heading Join 34,…" at bounding box center [719, 361] width 1109 height 474
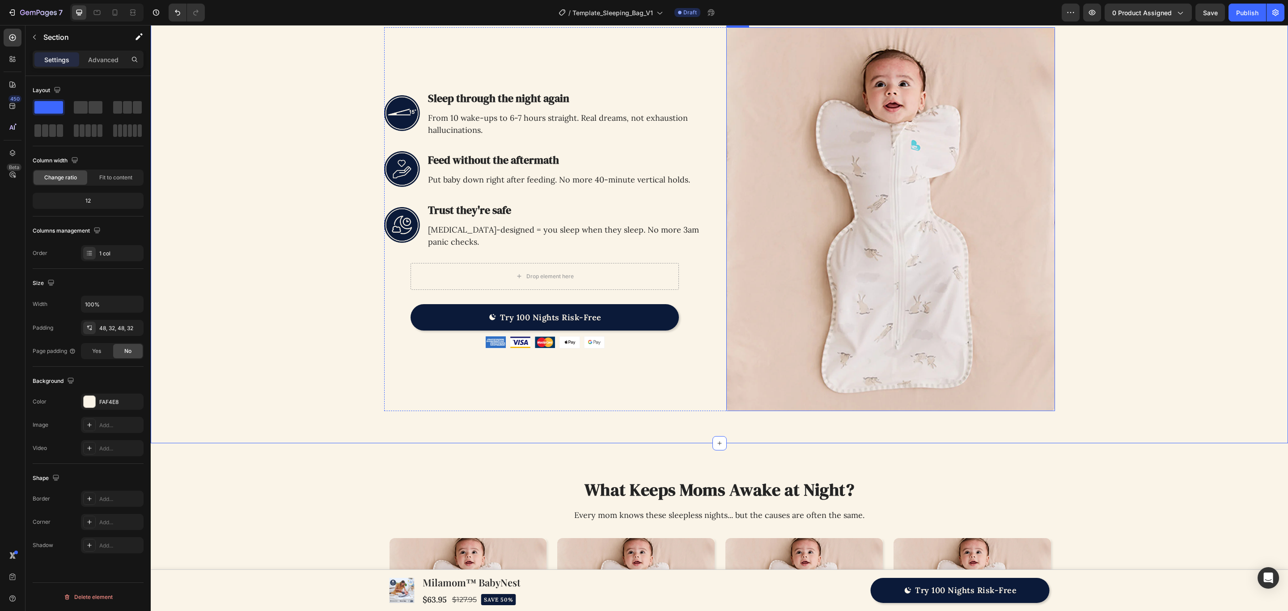
scroll to position [604, 0]
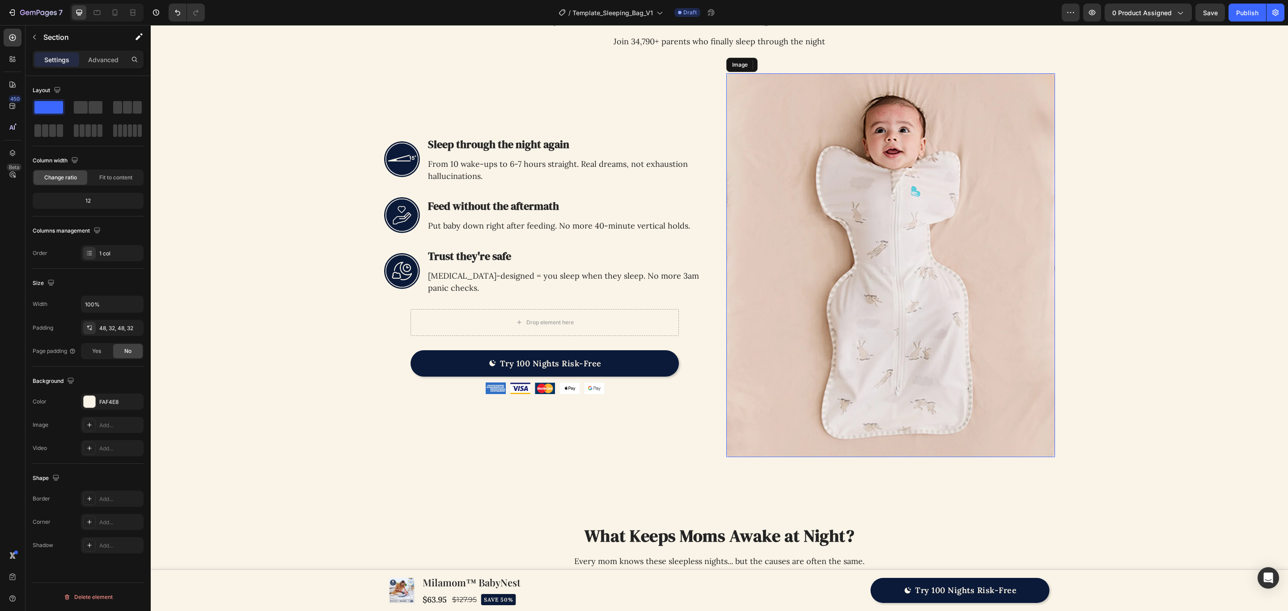
click at [856, 270] on img at bounding box center [890, 265] width 329 height 384
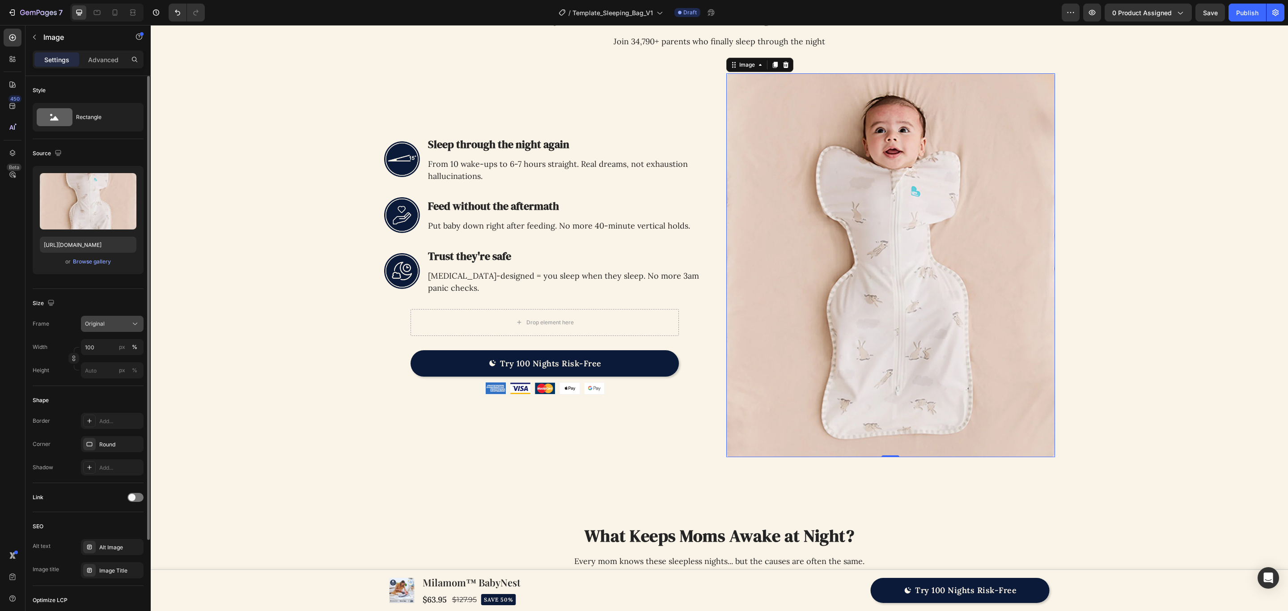
click at [116, 319] on button "Original" at bounding box center [112, 324] width 63 height 16
click at [125, 352] on div "Square" at bounding box center [104, 345] width 72 height 17
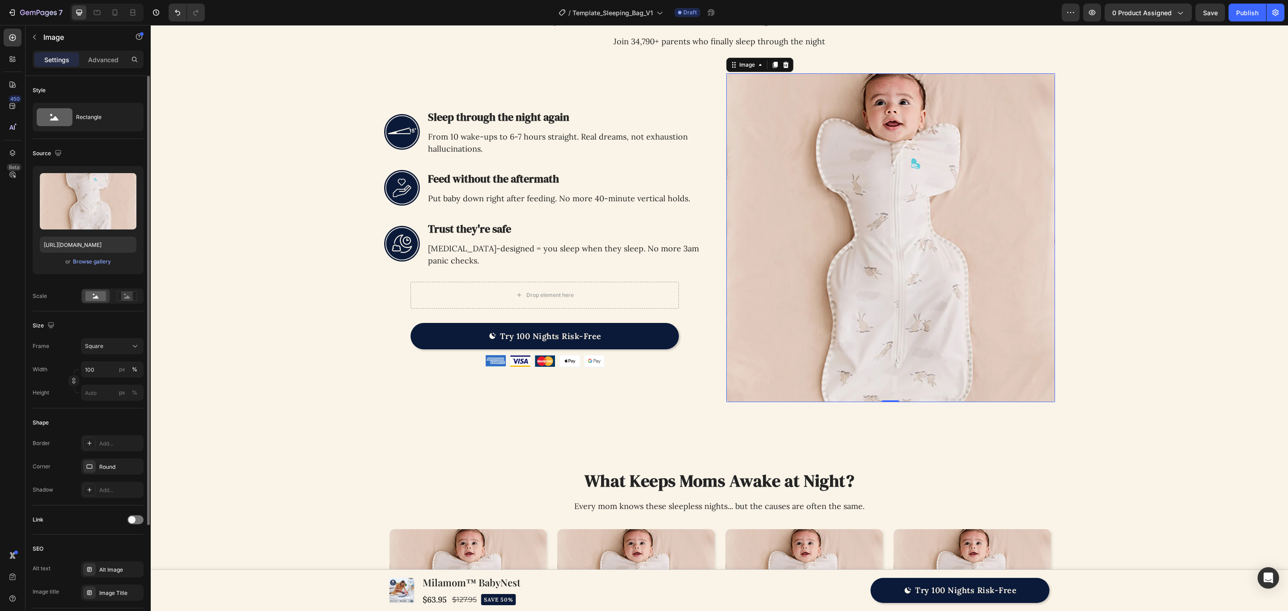
drag, startPoint x: 1021, startPoint y: 226, endPoint x: 1014, endPoint y: 223, distance: 7.2
click at [1019, 226] on img at bounding box center [890, 237] width 329 height 329
click at [1111, 229] on div "Image How BabyNest™ Transforms Your Nights From Hell to Heaven Heading Join 34,…" at bounding box center [719, 203] width 1109 height 419
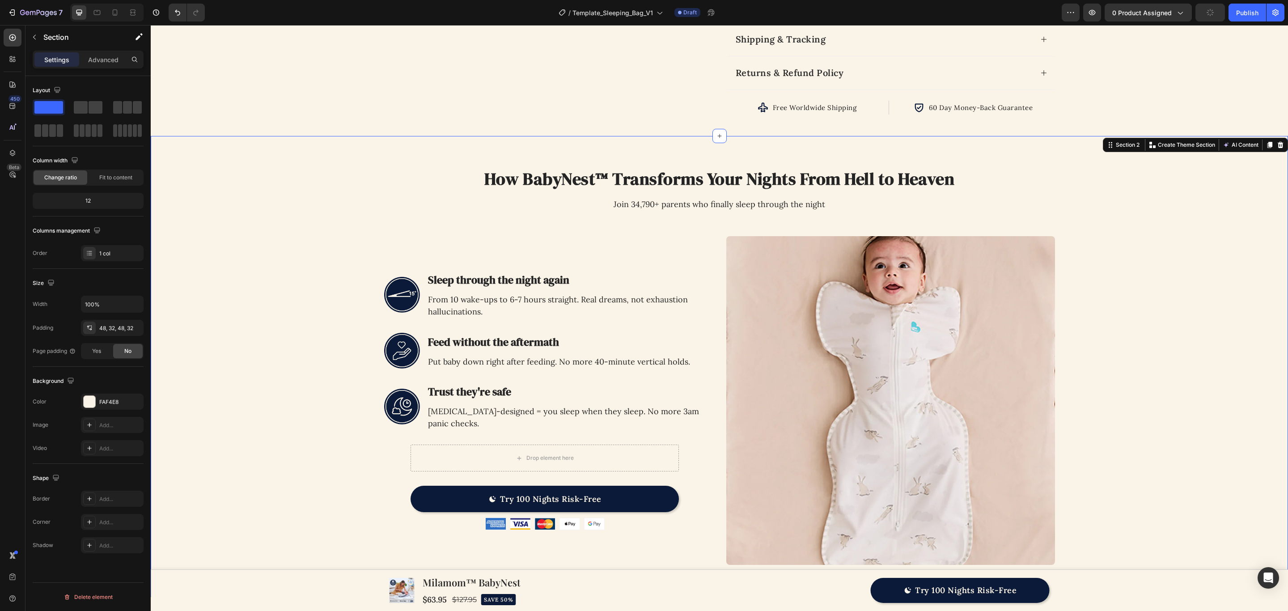
scroll to position [537, 0]
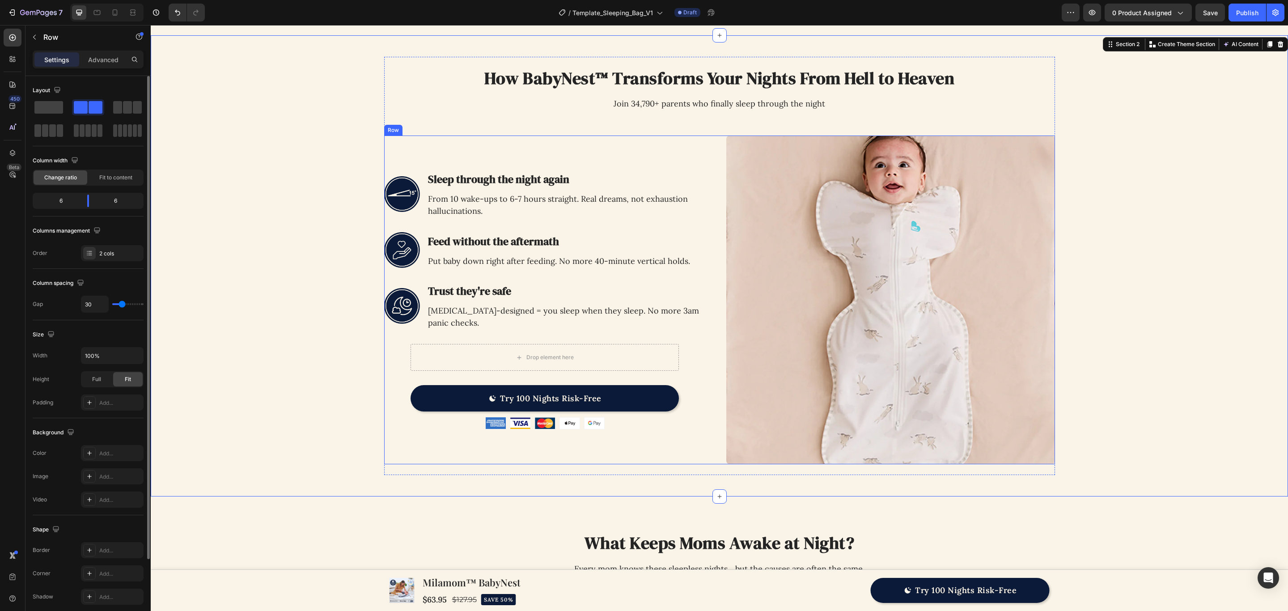
click at [713, 241] on div "Image Sleep through the night again Heading From 10 wake-ups to 6-7 hours strai…" at bounding box center [719, 300] width 671 height 329
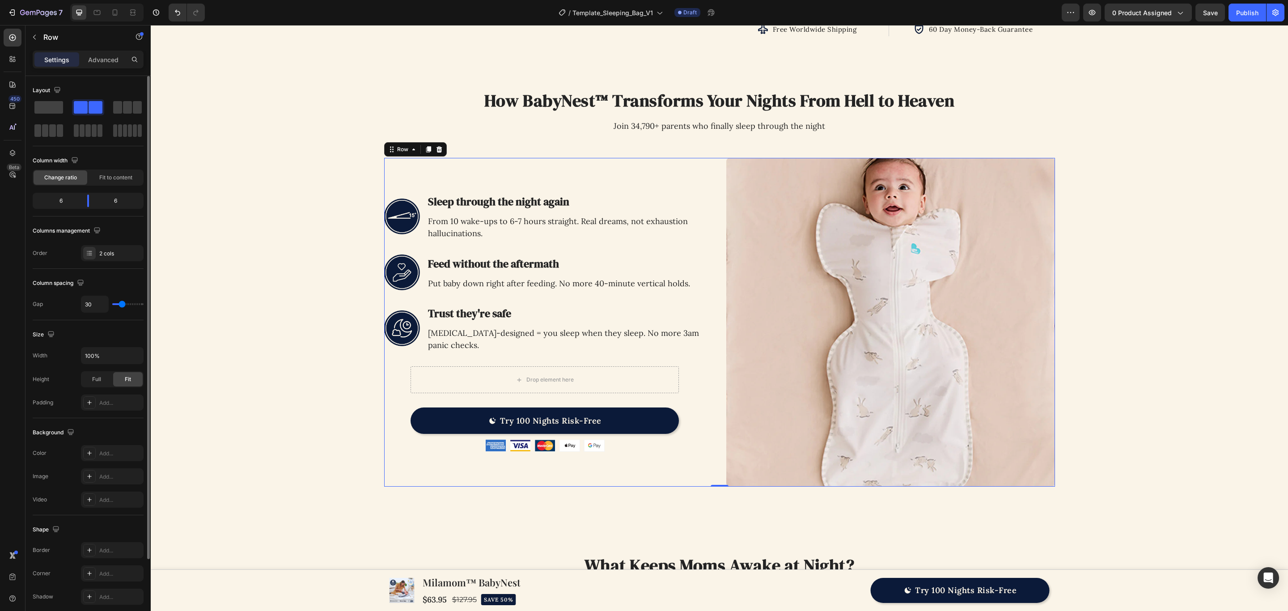
scroll to position [470, 0]
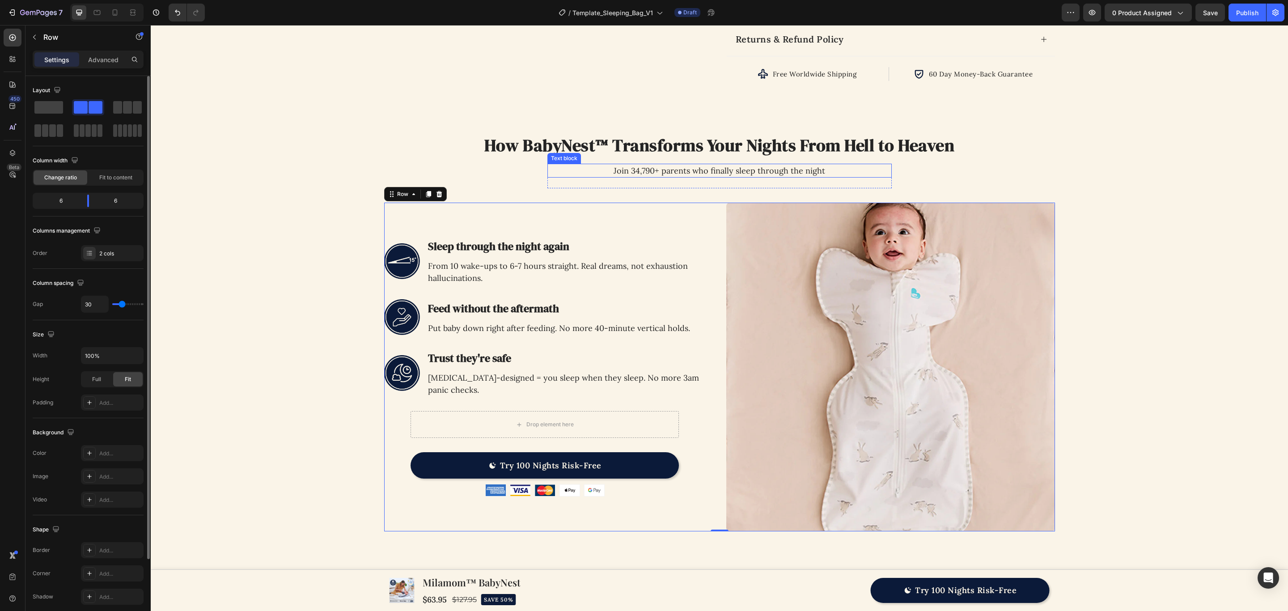
click at [726, 174] on p "Join 34,790+ parents who finally sleep through the night" at bounding box center [719, 171] width 343 height 12
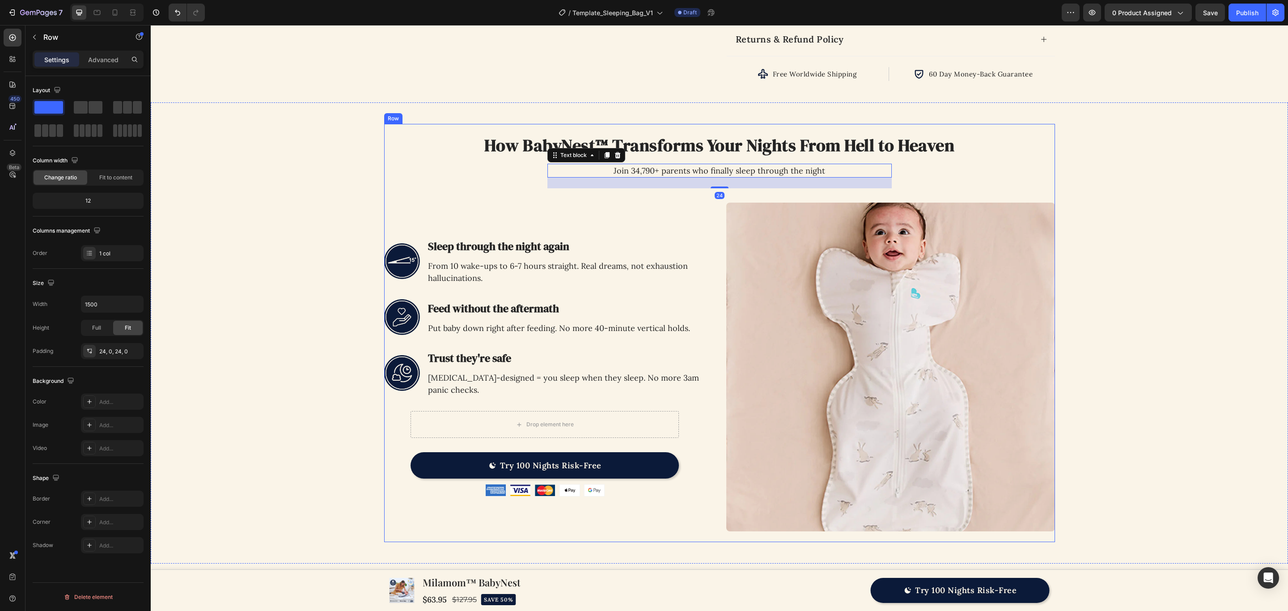
click at [483, 201] on div "How BabyNest™ Transforms Your Nights From Hell to Heaven Heading Join 34,790+ p…" at bounding box center [719, 333] width 671 height 397
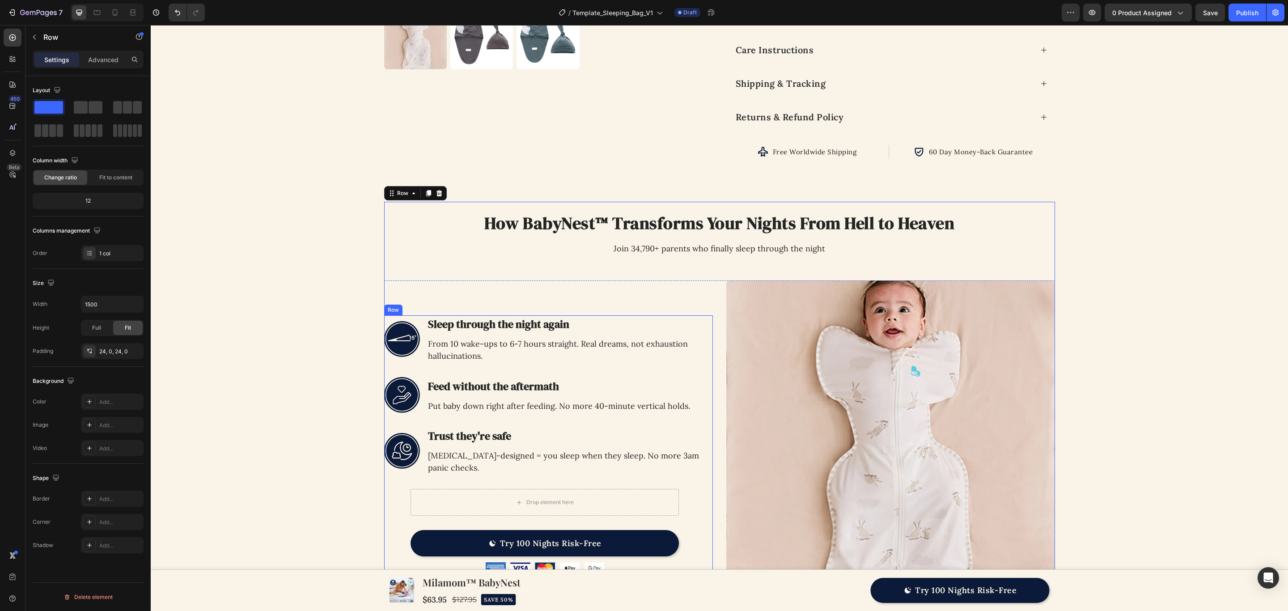
scroll to position [201, 0]
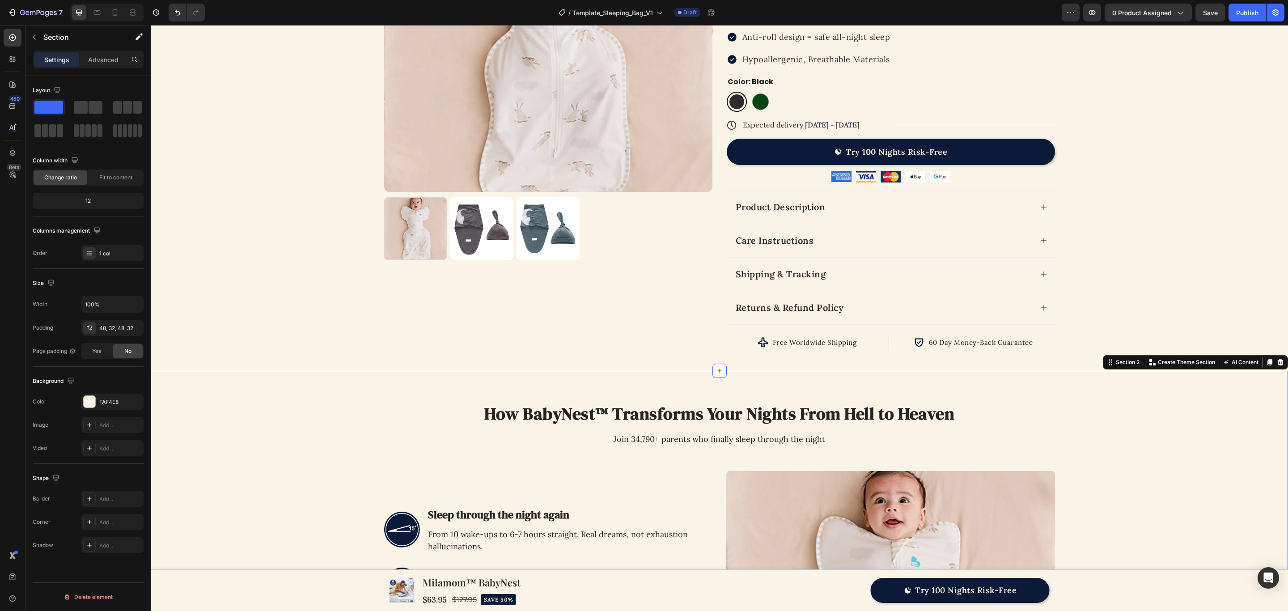
click at [298, 396] on div "Image How BabyNest™ Transforms Your Nights From Hell to Heaven Heading Join 34,…" at bounding box center [719, 602] width 1137 height 462
click at [309, 320] on div "Product Images Icon 1.0 TOG | 20-24˚C Text Block Row Row Icon Icon Icon Icon Ic…" at bounding box center [719, 107] width 1109 height 486
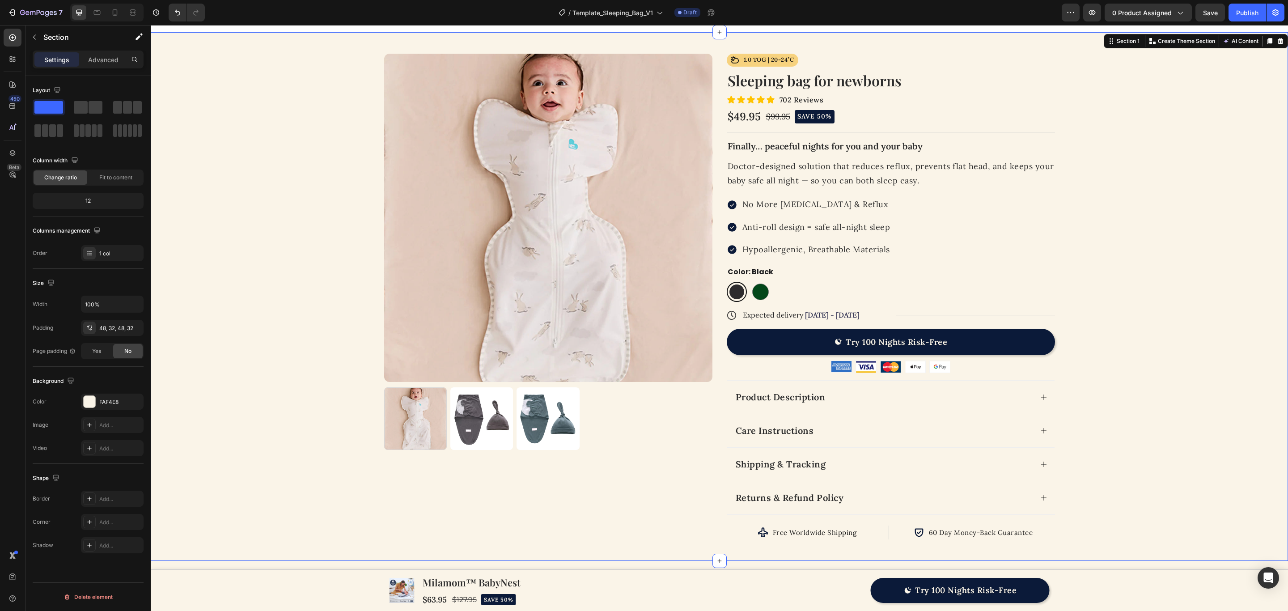
scroll to position [0, 0]
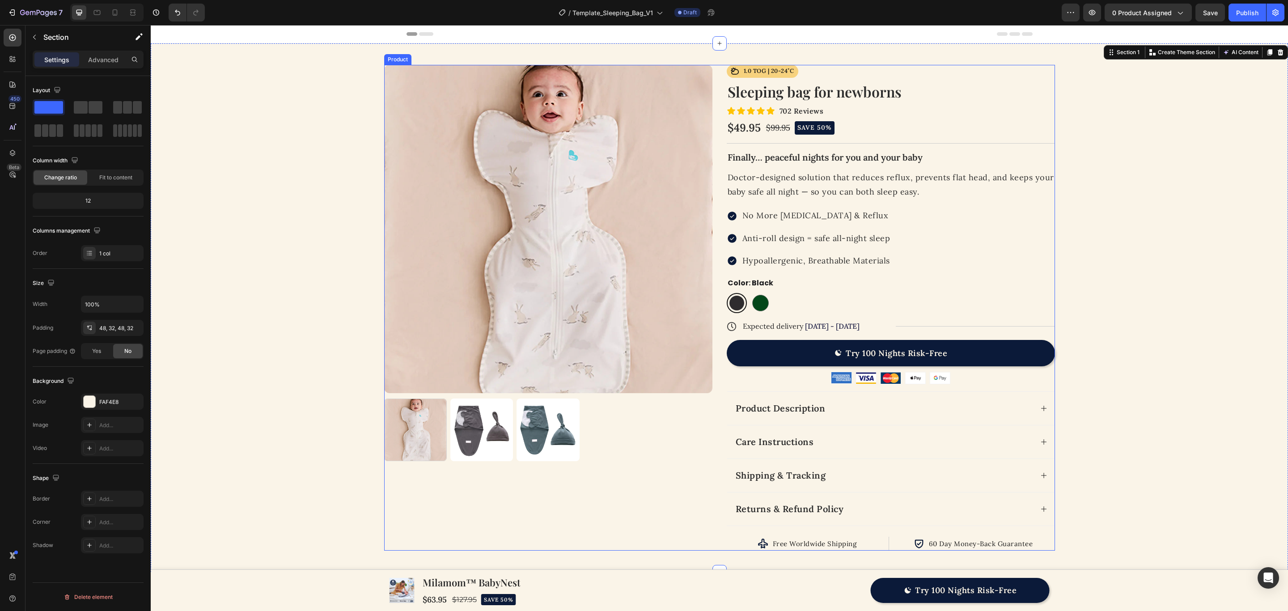
click at [718, 151] on div "Product Images Icon 1.0 TOG | 20-24˚C Text Block Row Row Icon Icon Icon Icon Ic…" at bounding box center [719, 308] width 671 height 486
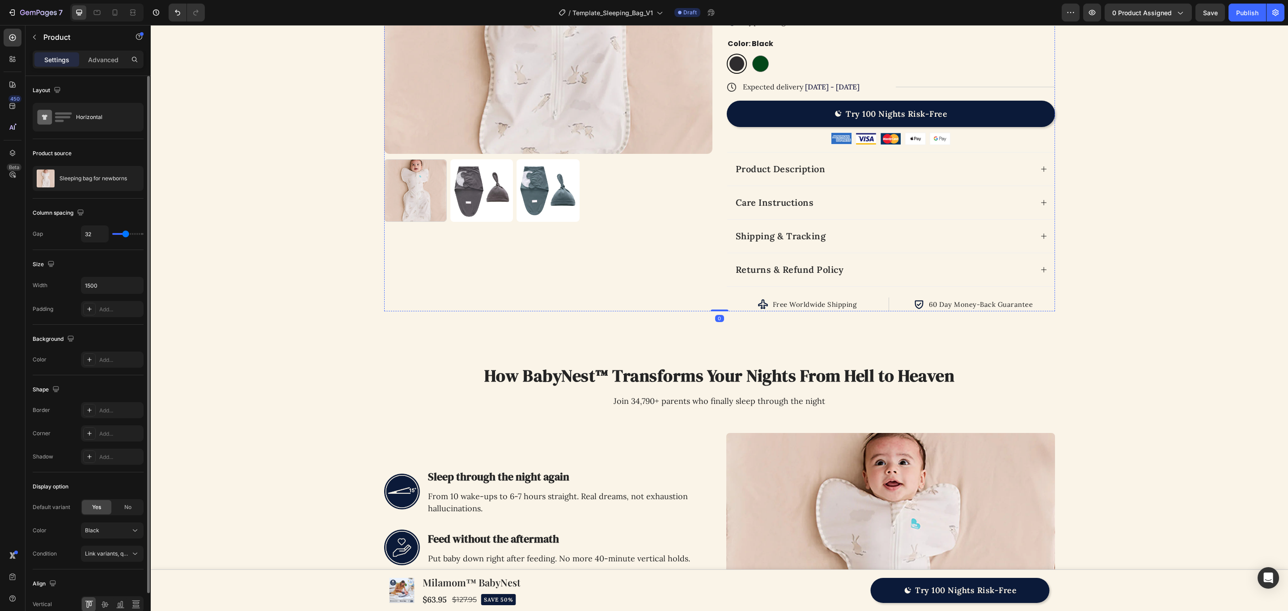
scroll to position [268, 0]
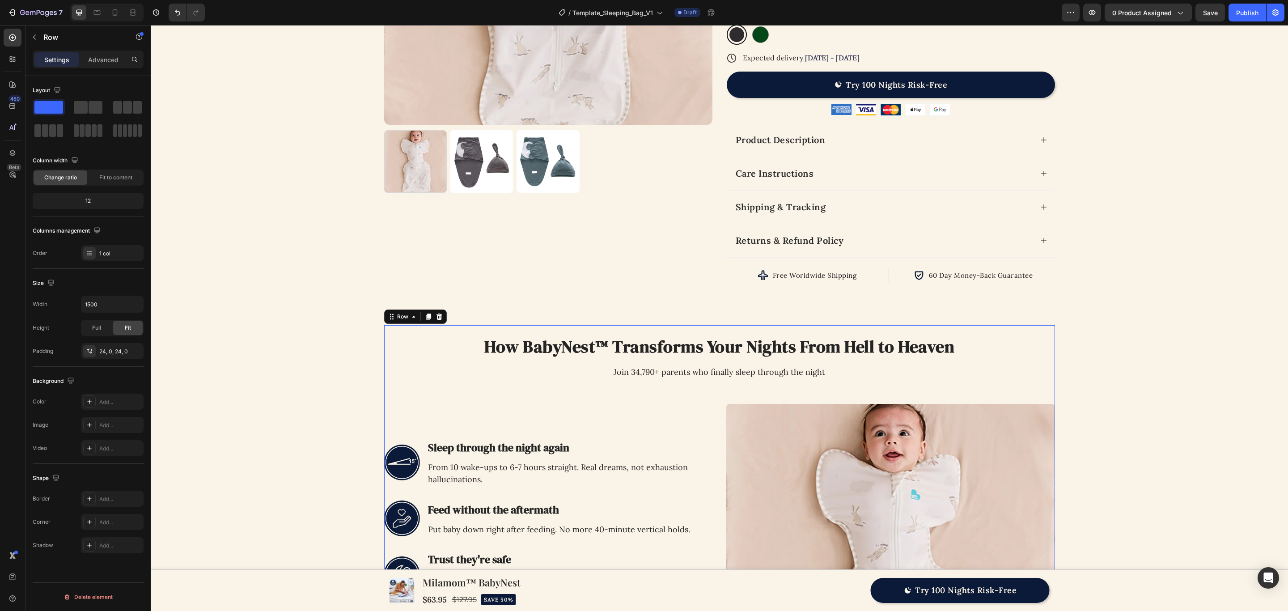
click at [682, 335] on div "How BabyNest™ Transforms Your Nights From Hell to Heaven Heading Join 34,790+ p…" at bounding box center [719, 534] width 671 height 419
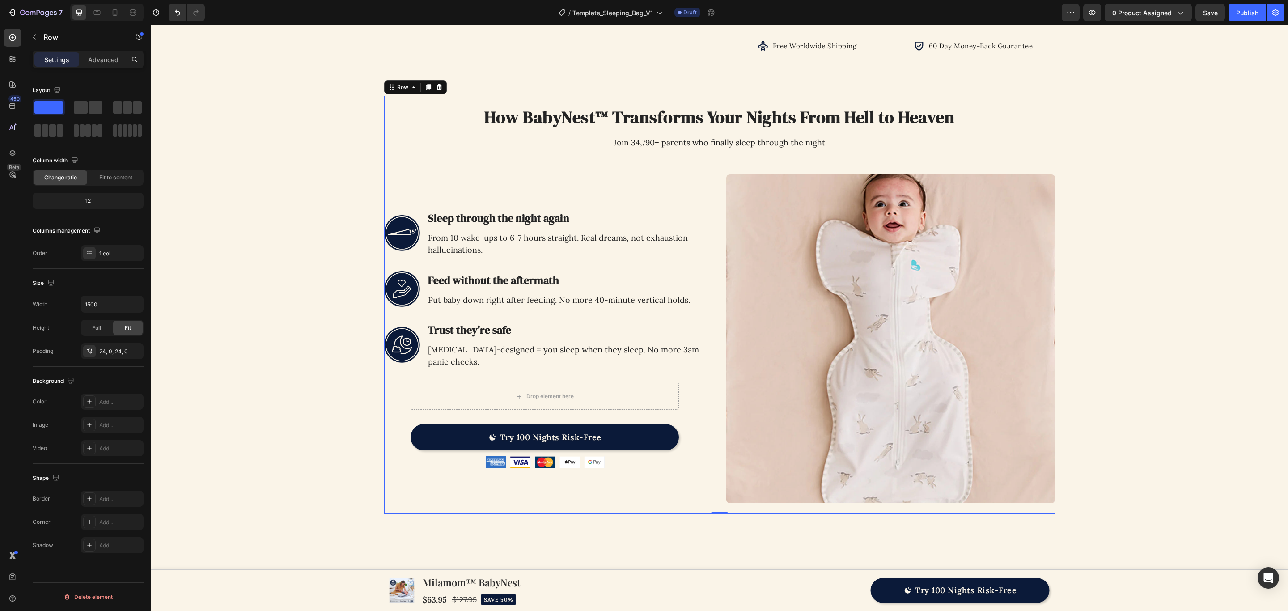
scroll to position [537, 0]
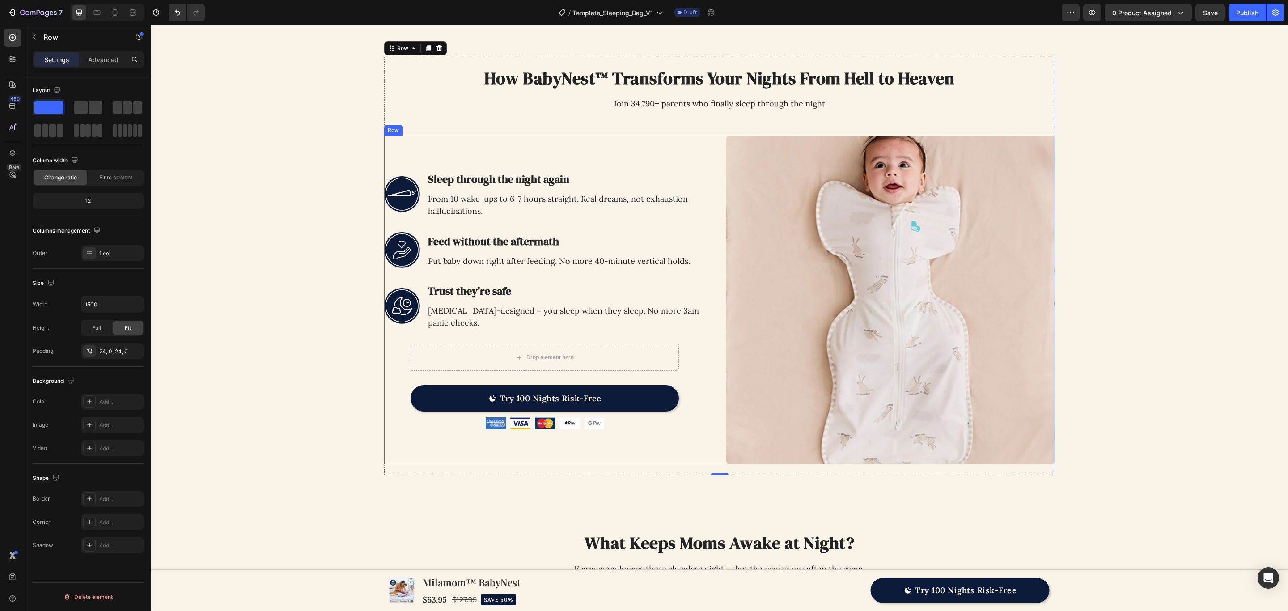
click at [711, 318] on div "Image Sleep through the night again Heading From 10 wake-ups to 6-7 hours strai…" at bounding box center [719, 300] width 671 height 329
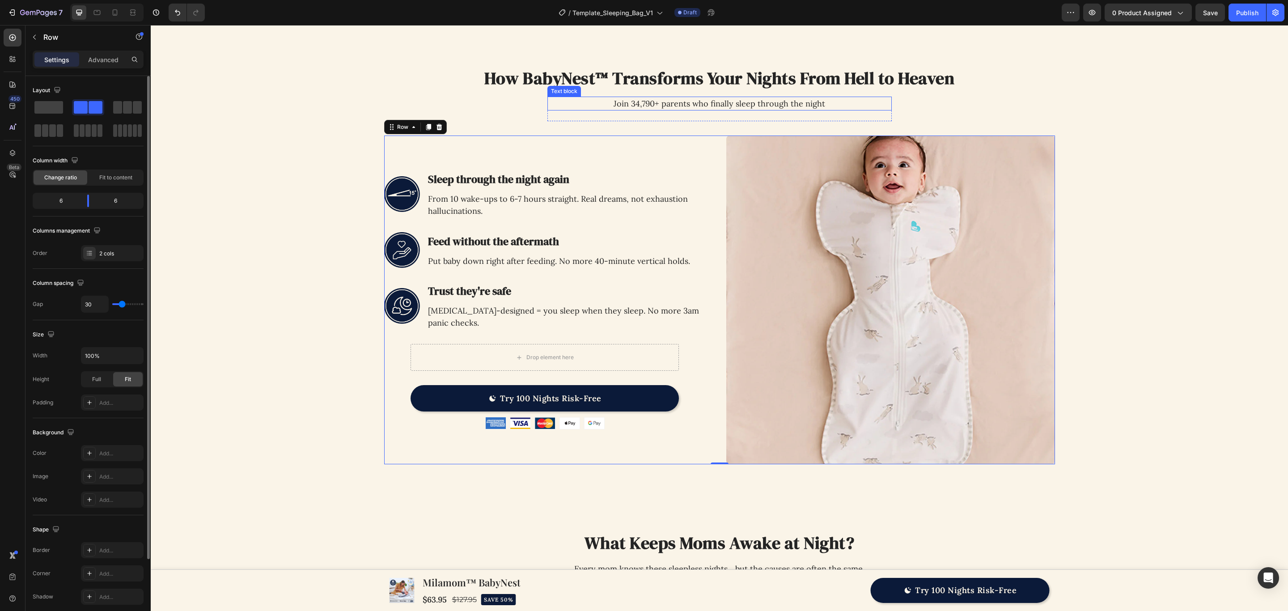
click at [628, 110] on p "Join 34,790+ parents who finally sleep through the night" at bounding box center [719, 103] width 343 height 12
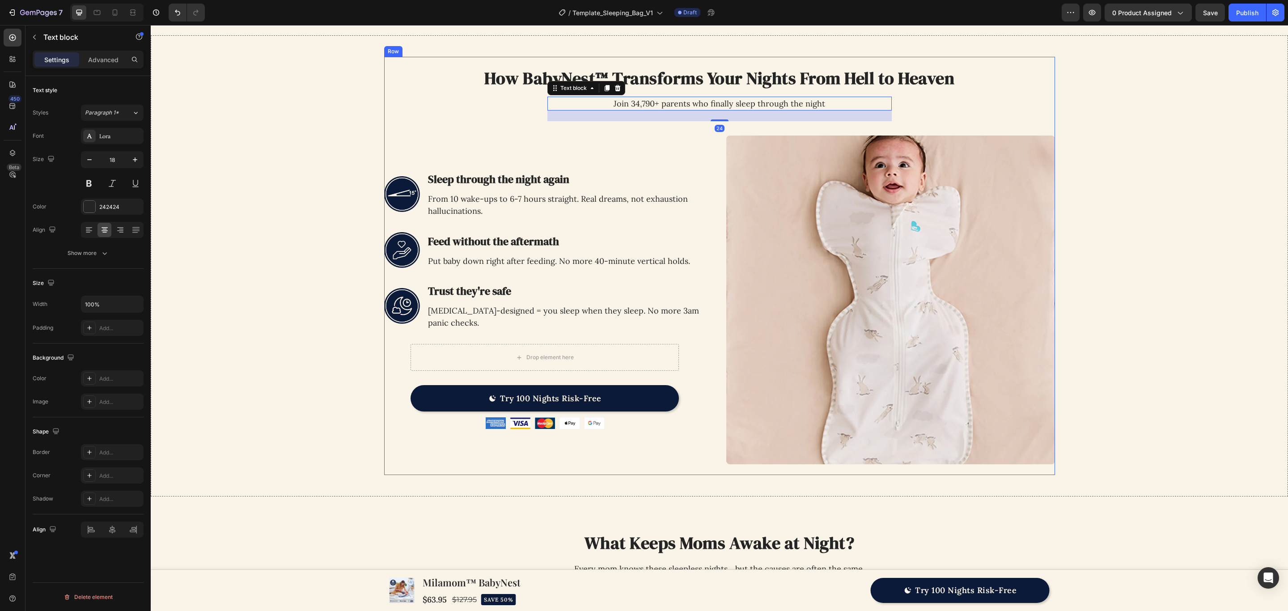
click at [524, 111] on div "How BabyNest™ Transforms Your Nights From Hell to Heaven Heading Join 34,790+ p…" at bounding box center [719, 266] width 671 height 397
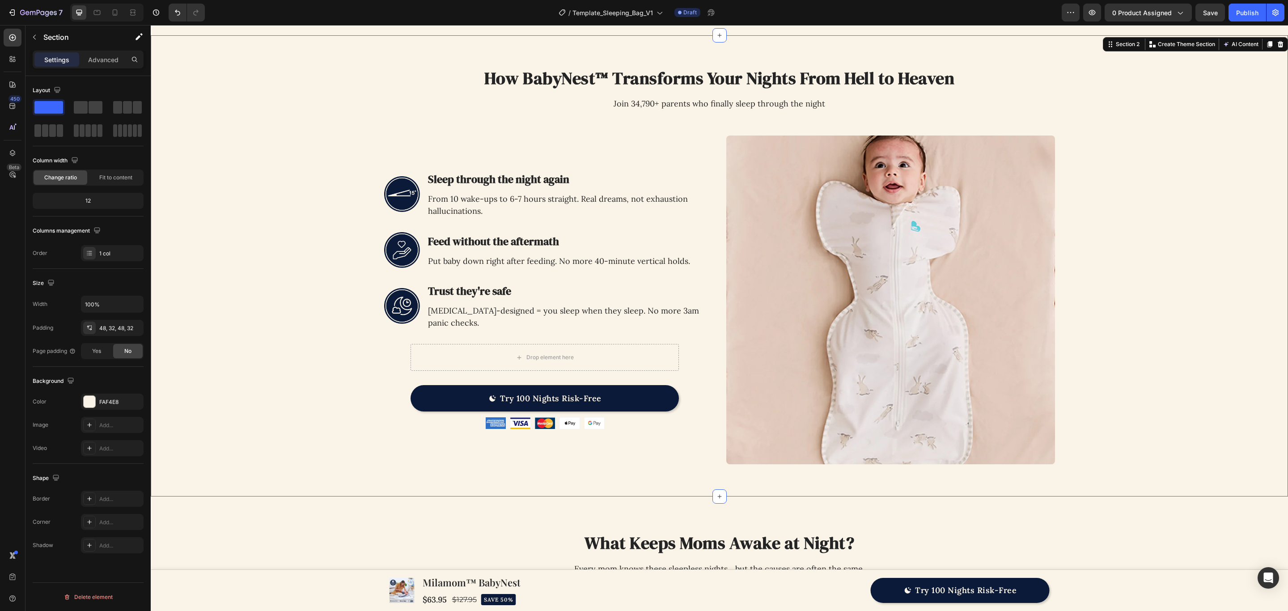
click at [280, 195] on div "Image How BabyNest™ Transforms Your Nights From Hell to Heaven Heading Join 34,…" at bounding box center [719, 266] width 1109 height 419
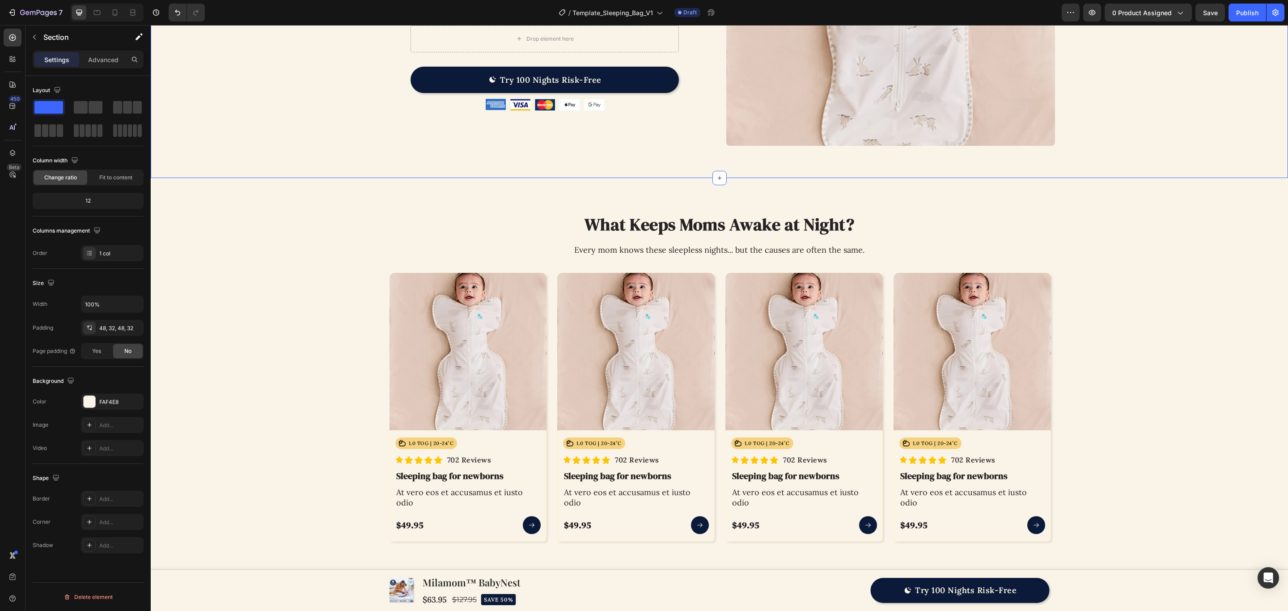
scroll to position [872, 0]
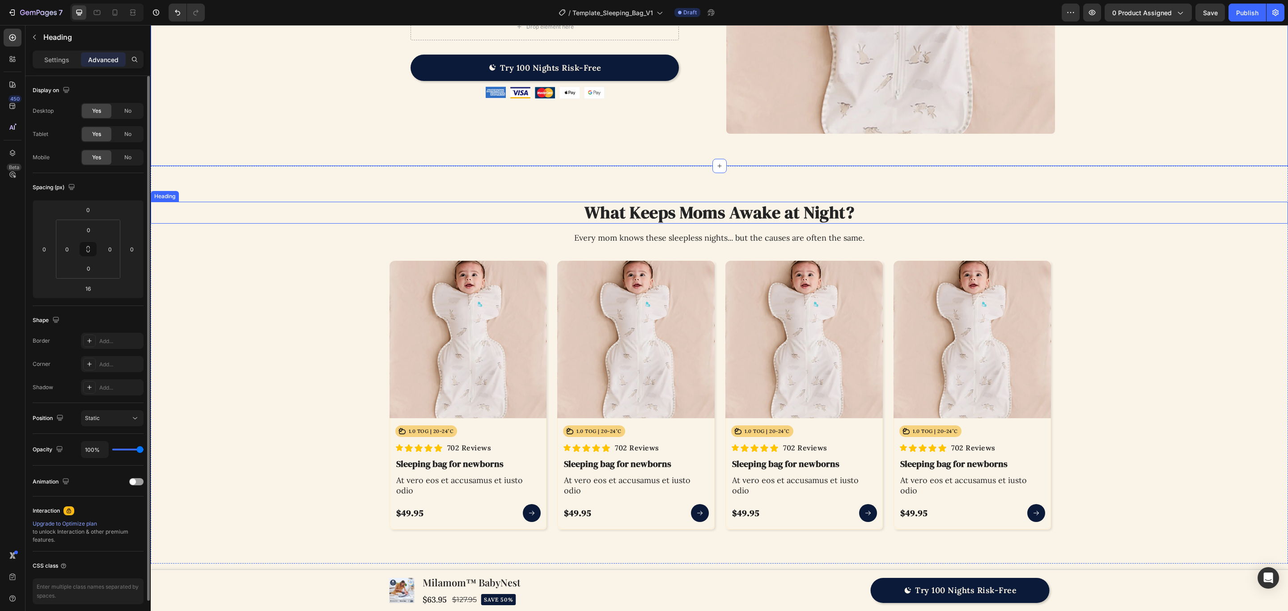
click at [496, 214] on h2 "What Keeps Moms Awake at Night?" at bounding box center [719, 213] width 1137 height 22
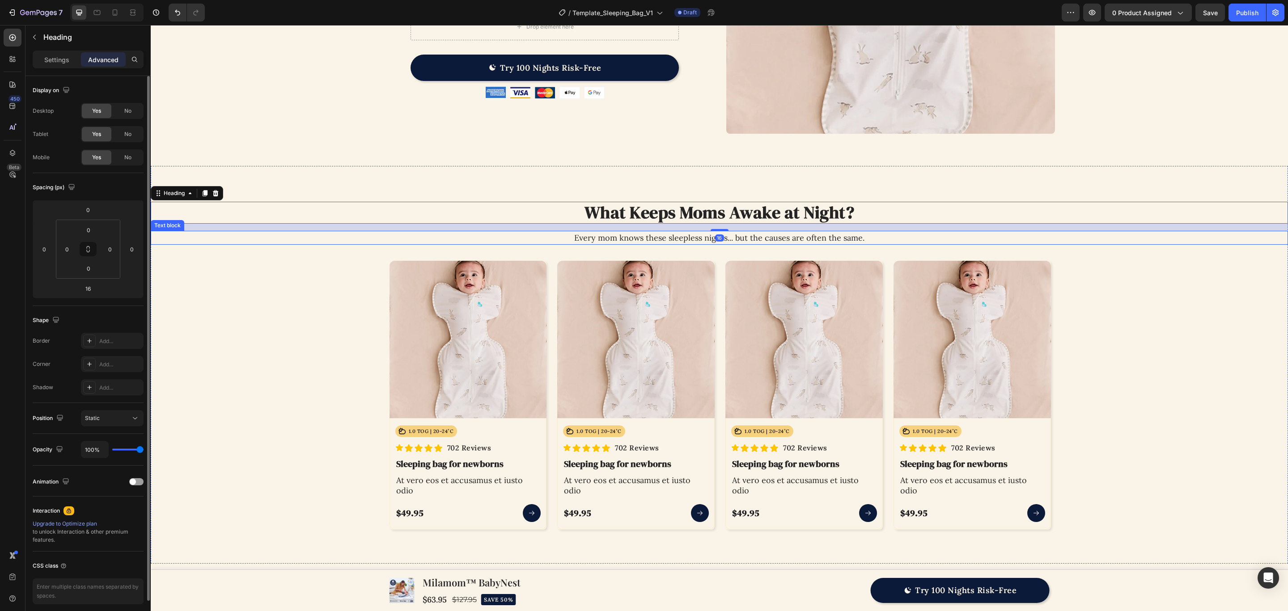
click at [491, 239] on p "Every mom knows these sleepless nights... but the causes are often the same." at bounding box center [719, 238] width 1135 height 12
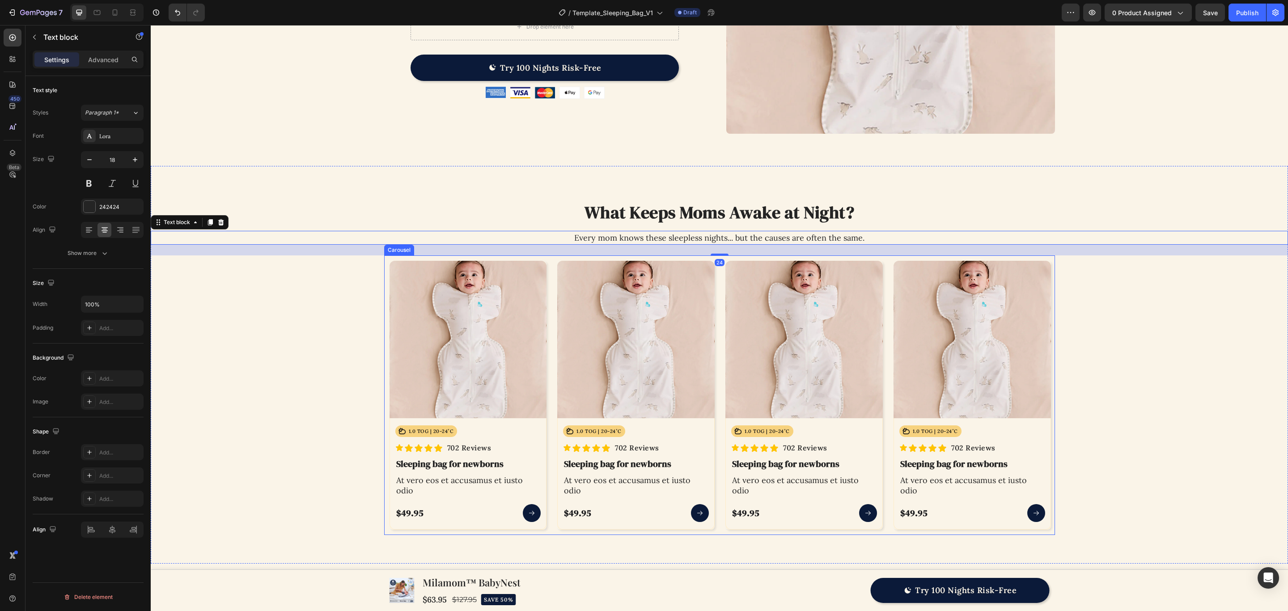
click at [720, 297] on div "Product Images Icon 1.0 TOG | 20-24˚C Text Block Row Row Icon Icon Icon Icon Ic…" at bounding box center [804, 395] width 168 height 280
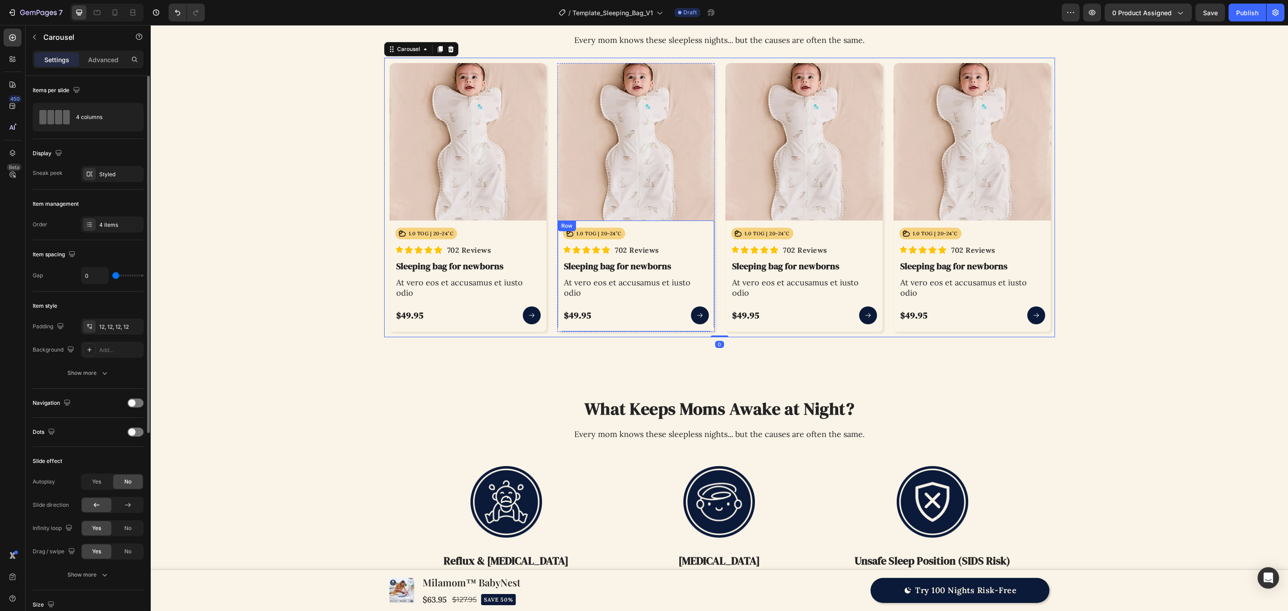
scroll to position [1073, 0]
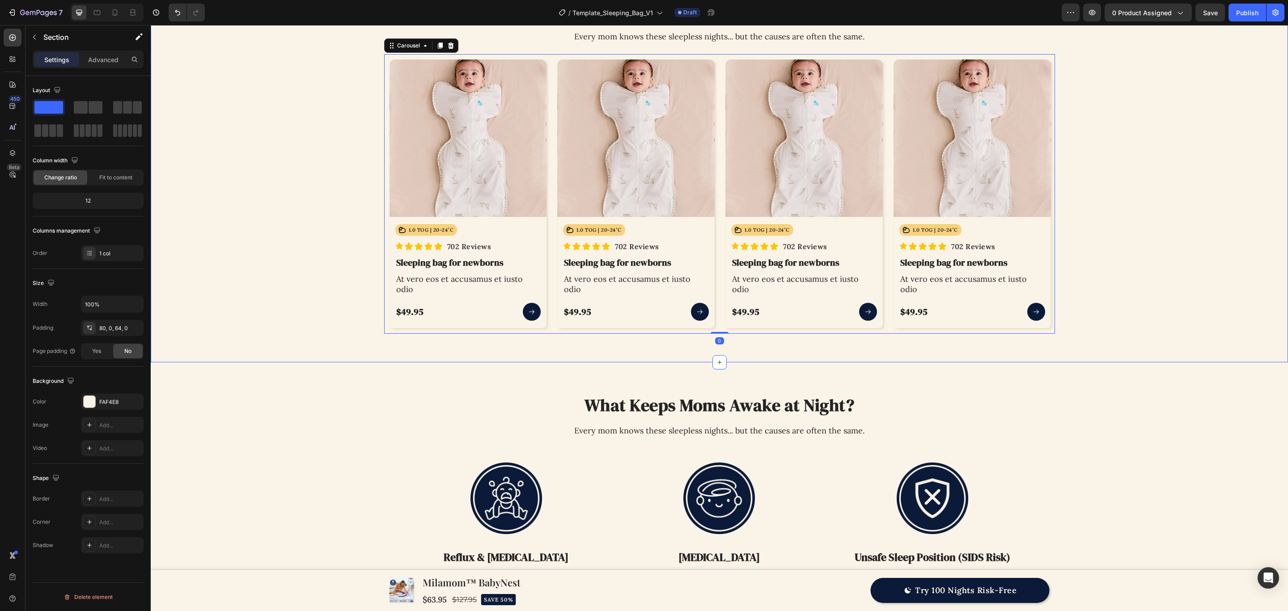
click at [526, 337] on div "What Keeps Moms Awake at Night? Heading Every mom knows these sleepless nights.…" at bounding box center [719, 164] width 1137 height 398
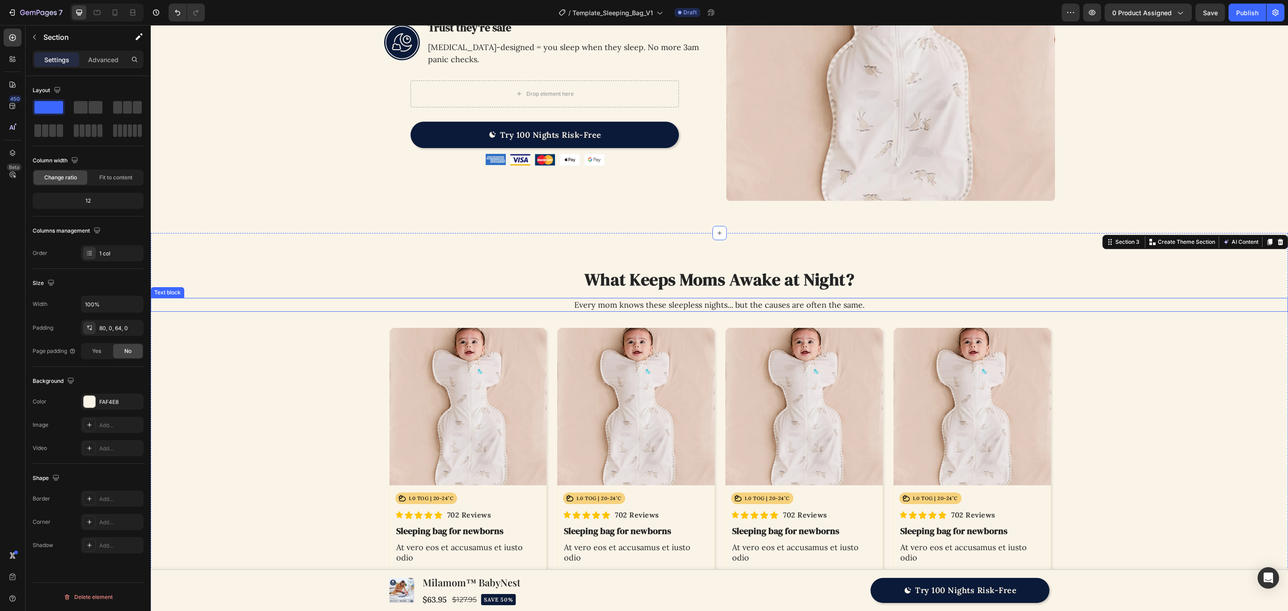
scroll to position [939, 0]
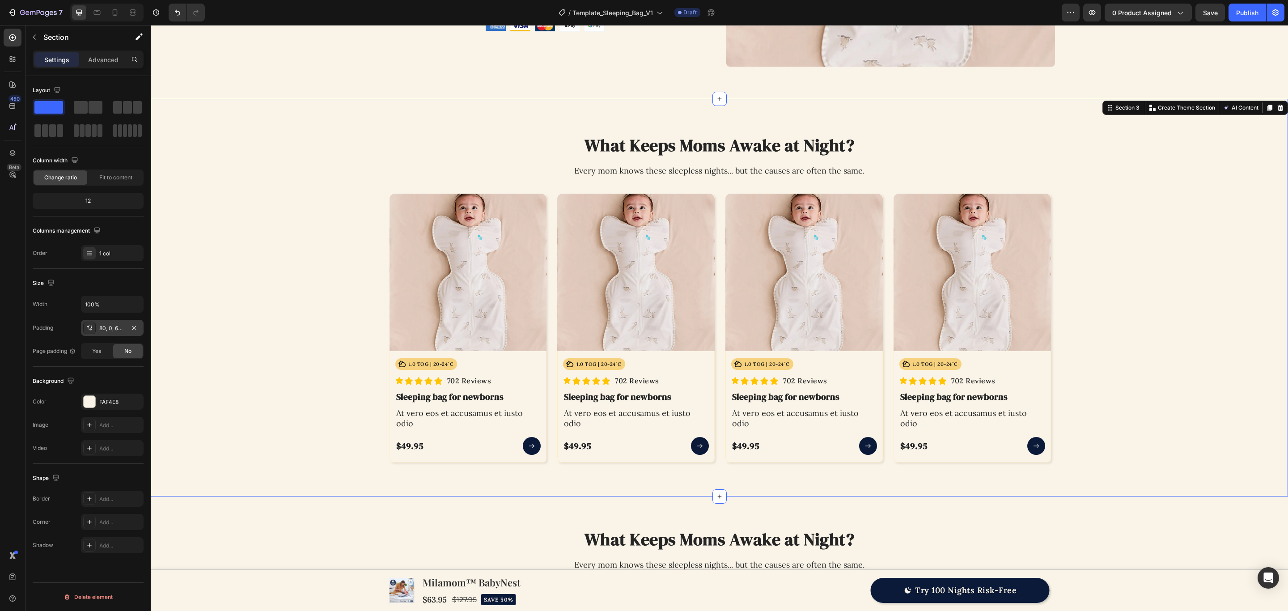
click at [113, 330] on div "80, 0, 64, 0" at bounding box center [112, 328] width 26 height 8
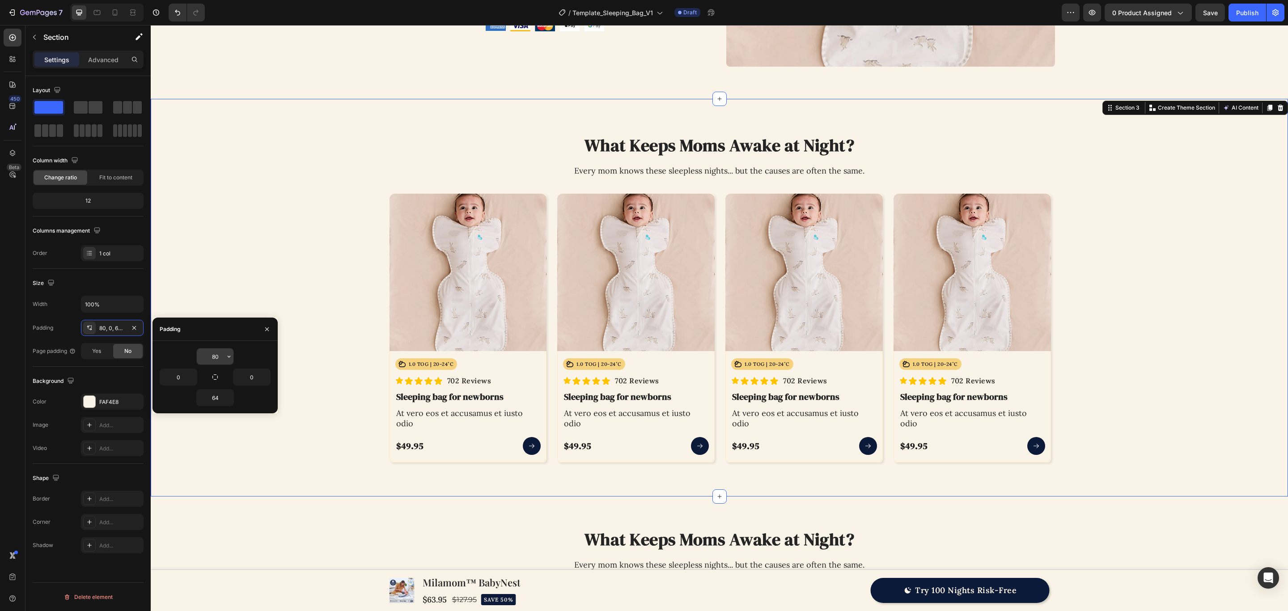
click at [212, 353] on input "80" at bounding box center [215, 356] width 37 height 16
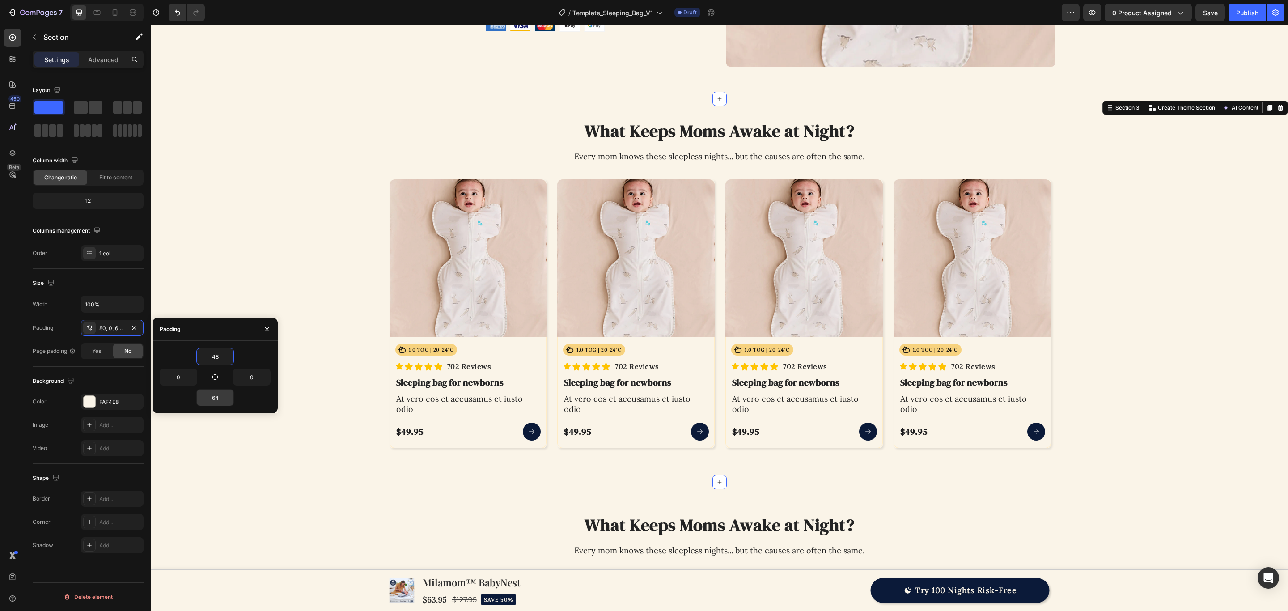
type input "48"
click at [215, 397] on input "64" at bounding box center [215, 398] width 37 height 16
paste input "48"
type input "48"
click at [242, 239] on div "Product Images Icon 1.0 TOG | 20-24˚C Text Block Row Row Icon Icon Icon Icon Ic…" at bounding box center [719, 314] width 1137 height 280
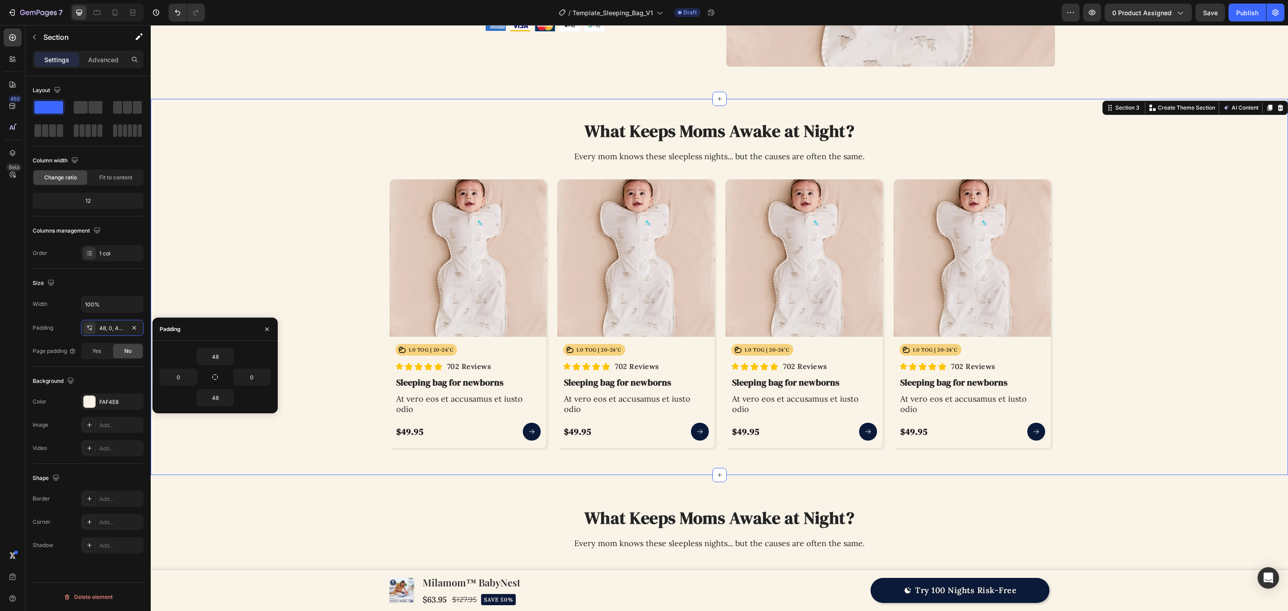
click at [305, 237] on div "Product Images Icon 1.0 TOG | 20-24˚C Text Block Row Row Icon Icon Icon Icon Ic…" at bounding box center [719, 314] width 1137 height 280
click at [452, 474] on div "Image How BabyNest™ Transforms Your Nights From Hell to Heaven Heading Join 34,…" at bounding box center [719, 476] width 1137 height 2744
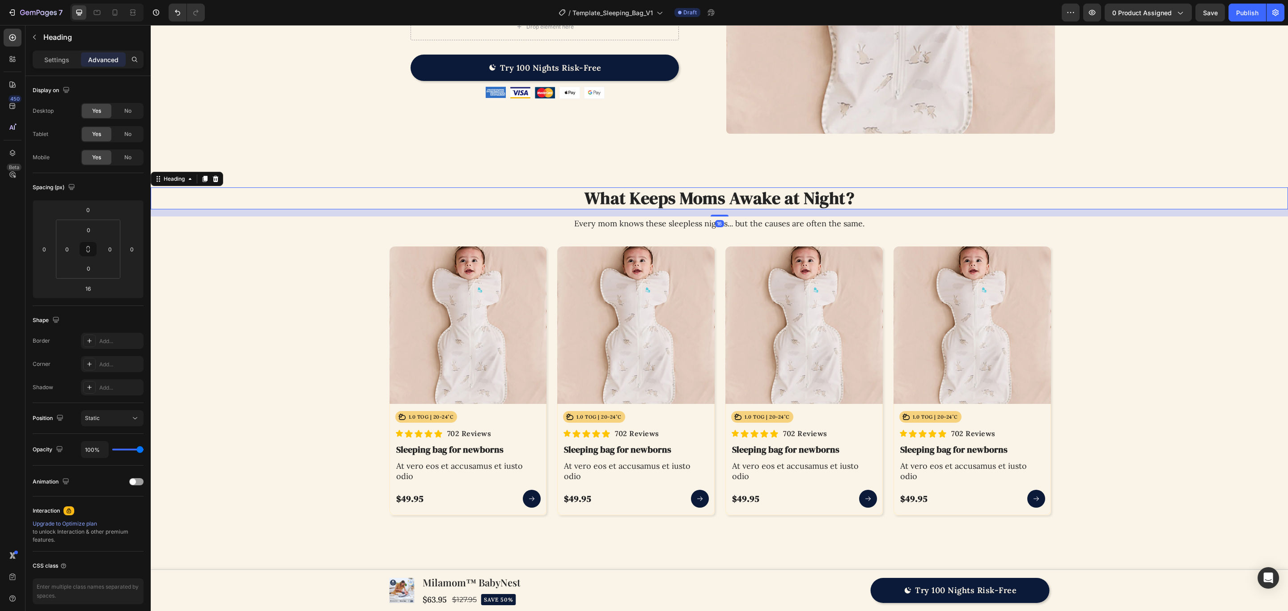
click at [310, 200] on h2 "What Keeps Moms Awake at Night?" at bounding box center [719, 198] width 1137 height 22
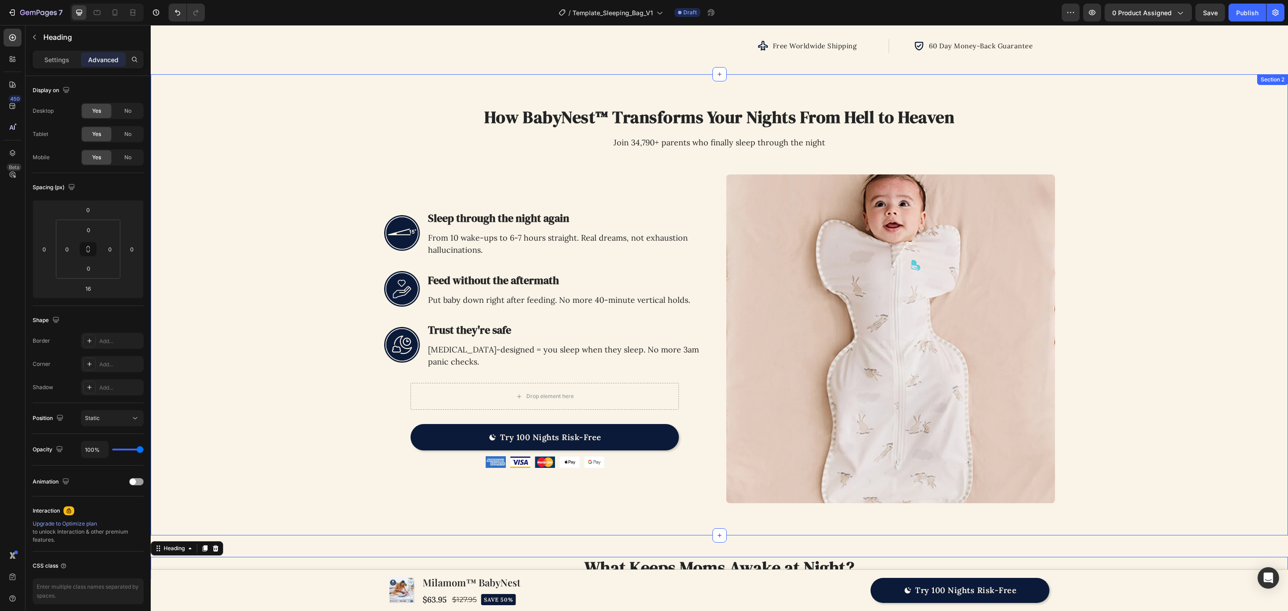
scroll to position [335, 0]
